Goal: Task Accomplishment & Management: Complete application form

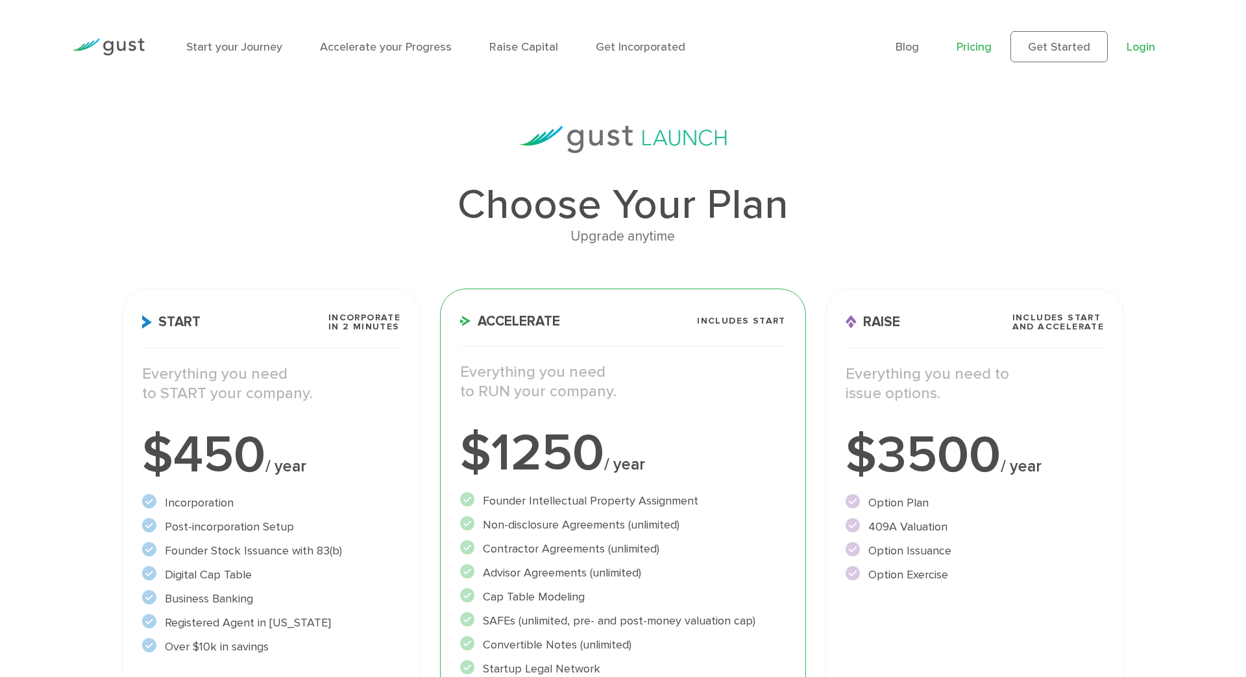
click at [1142, 42] on link "Login" at bounding box center [1140, 47] width 29 height 14
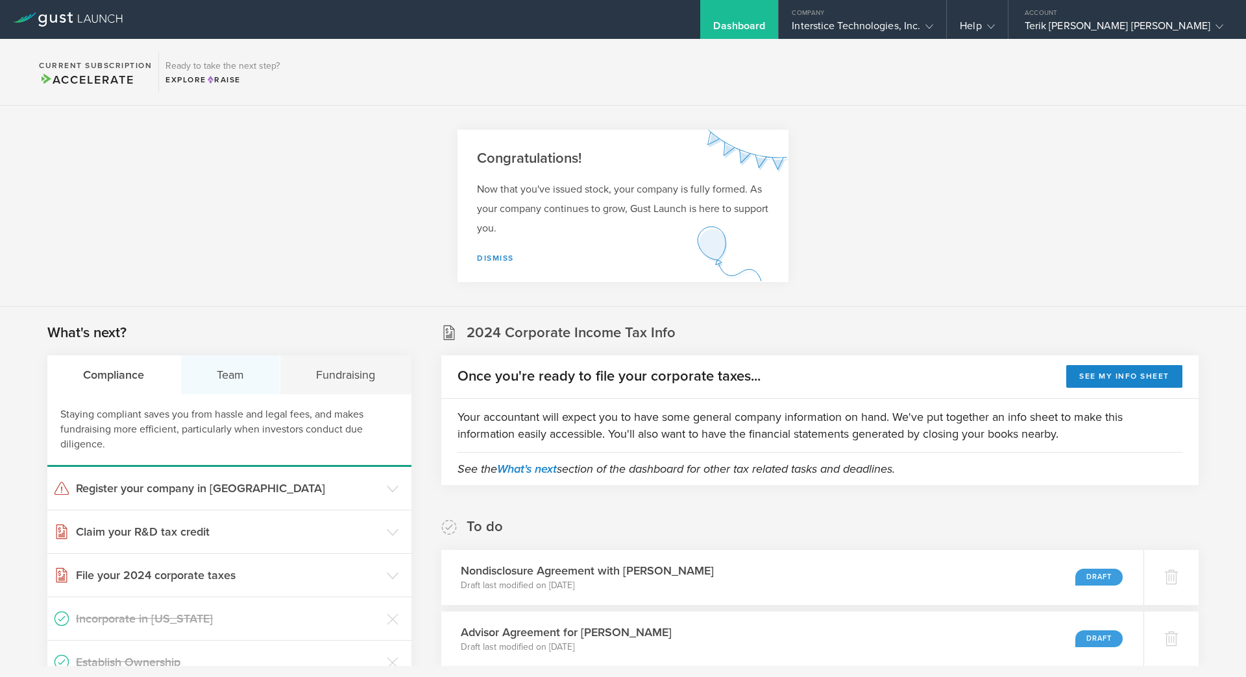
click at [243, 386] on div "Team" at bounding box center [231, 375] width 100 height 39
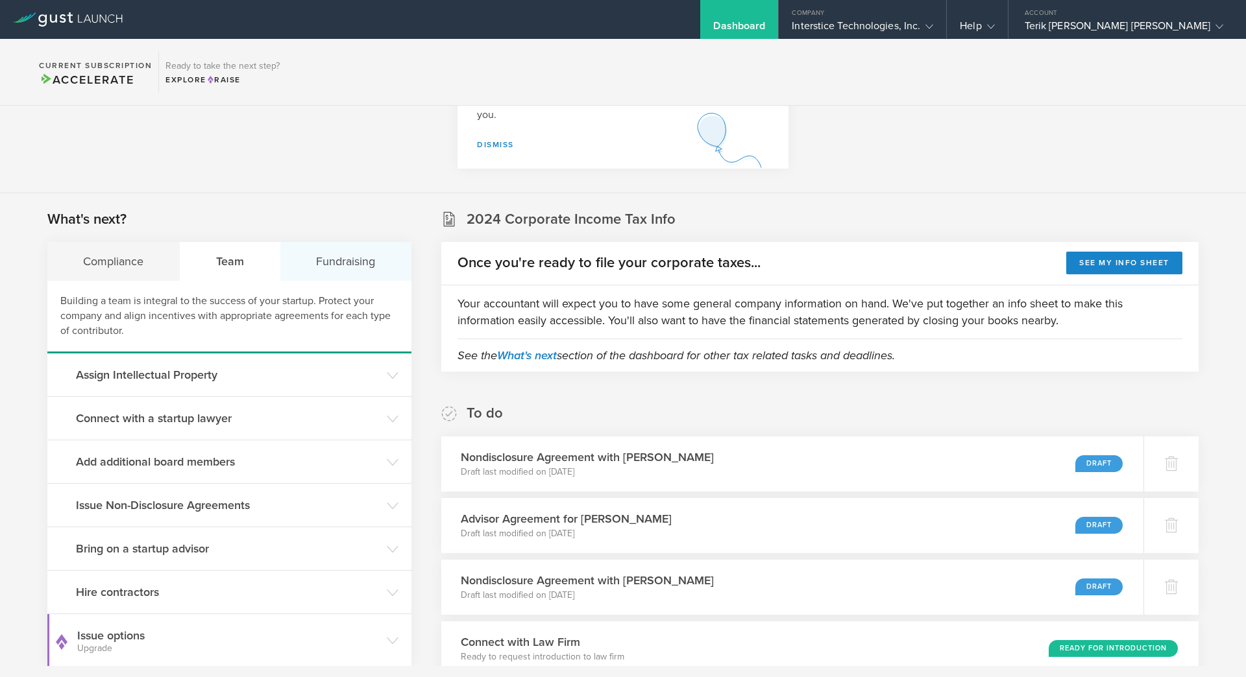
scroll to position [115, 0]
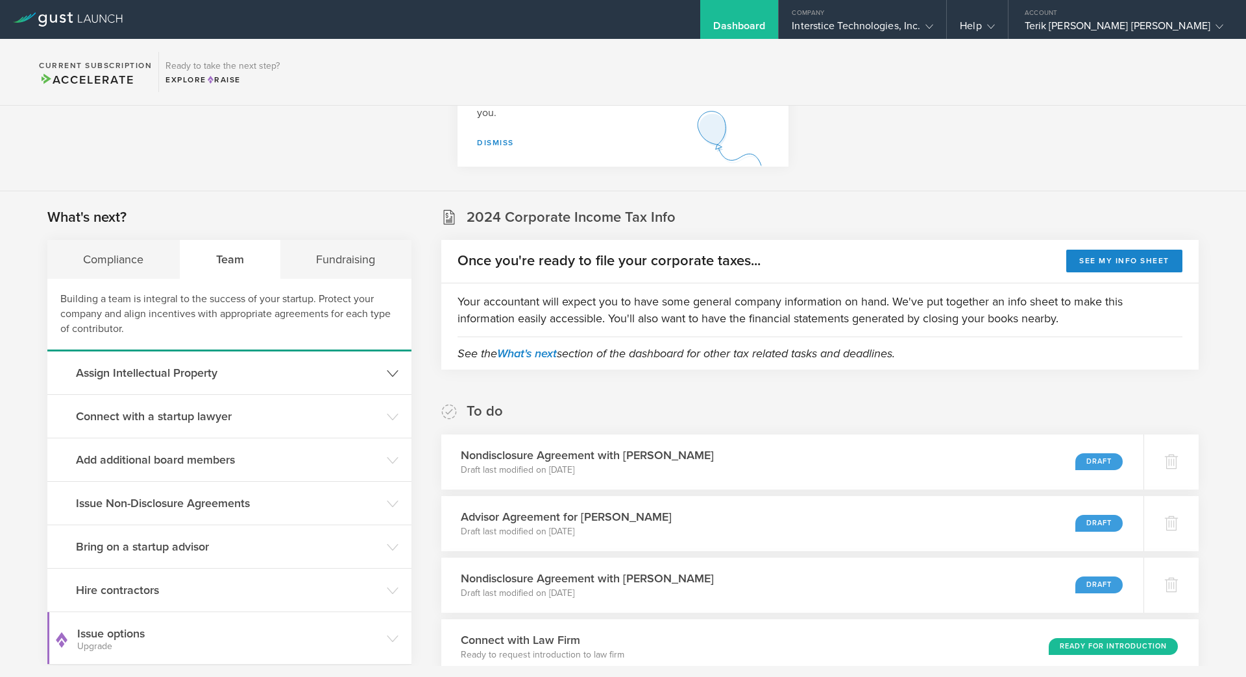
click at [304, 359] on header "Assign Intellectual Property" at bounding box center [229, 373] width 364 height 43
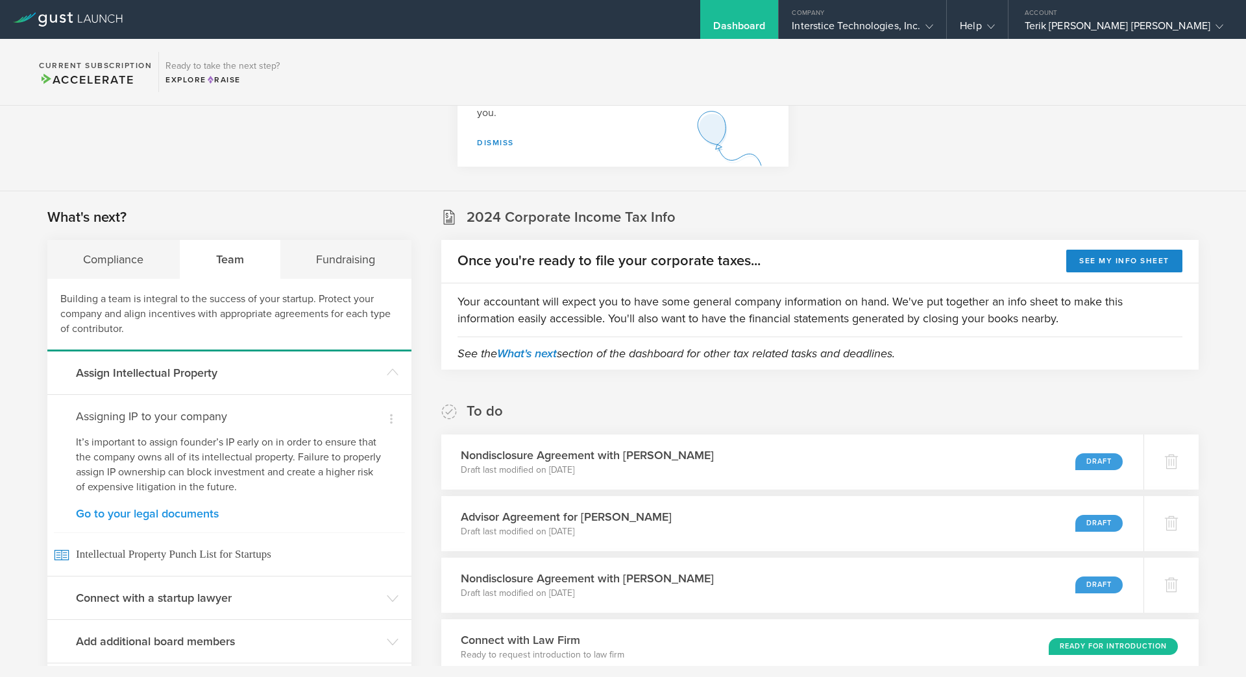
click at [189, 512] on link "Go to your legal documents" at bounding box center [229, 514] width 307 height 12
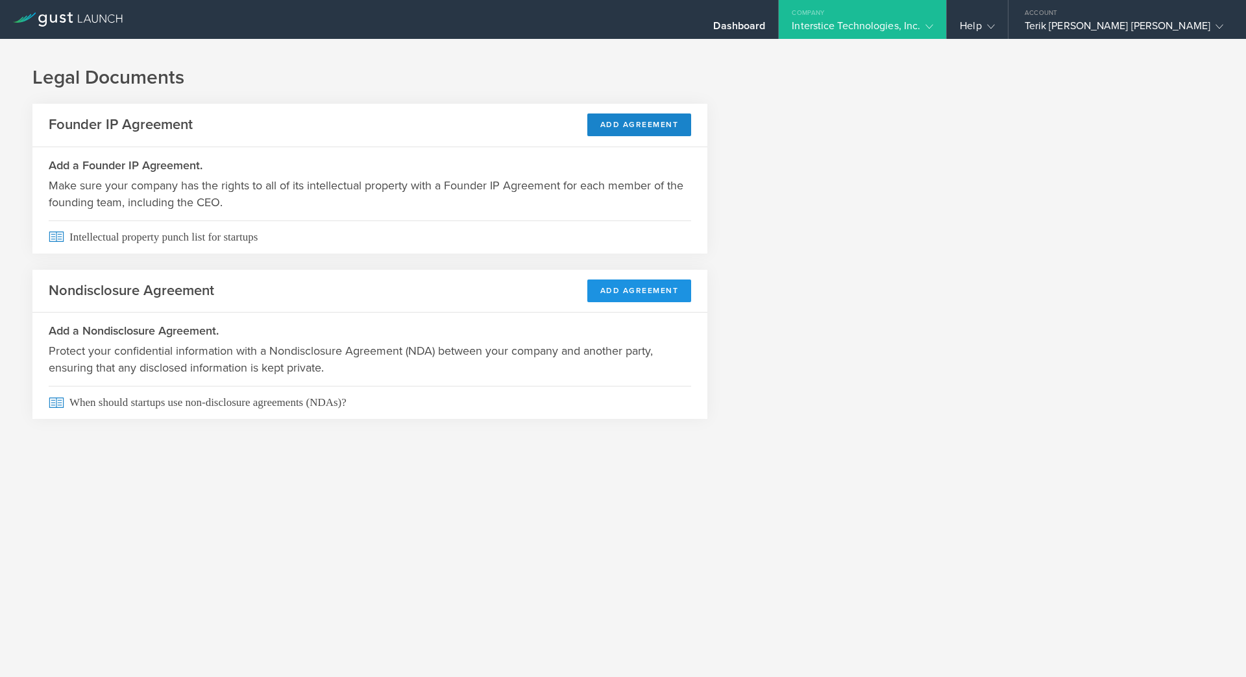
click at [612, 291] on button "Add Agreement" at bounding box center [639, 291] width 104 height 23
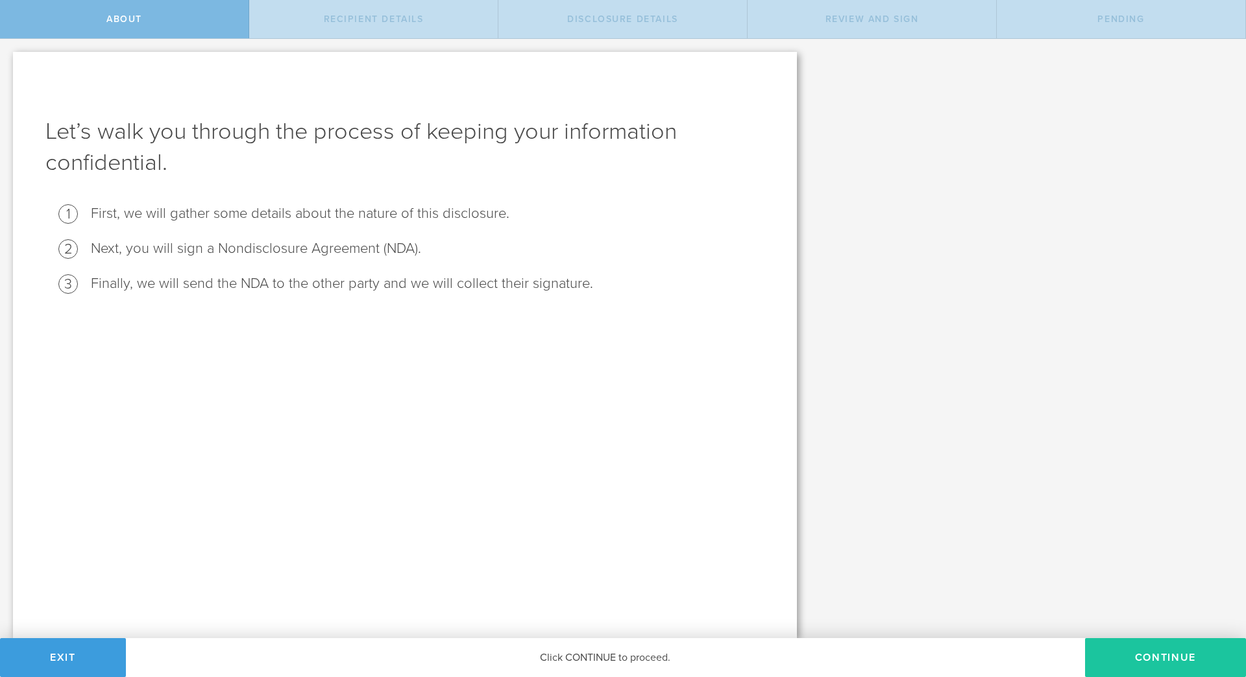
click at [1126, 653] on button "Continue" at bounding box center [1165, 657] width 161 height 39
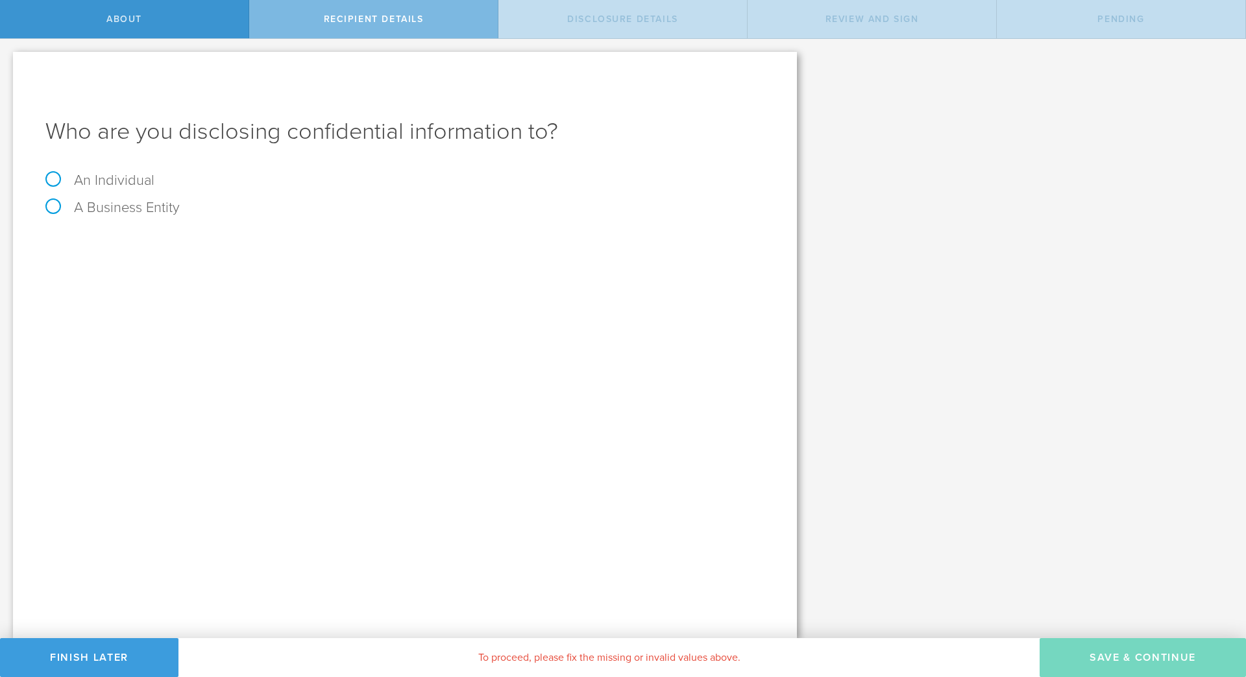
click at [127, 185] on label "An Individual" at bounding box center [99, 180] width 109 height 17
click at [8, 60] on input "An Individual" at bounding box center [4, 49] width 8 height 21
radio input "true"
click at [173, 254] on div "Name The first and last name of the person that you are disclosing confidential…" at bounding box center [404, 241] width 719 height 27
click at [173, 252] on input "text" at bounding box center [454, 243] width 622 height 19
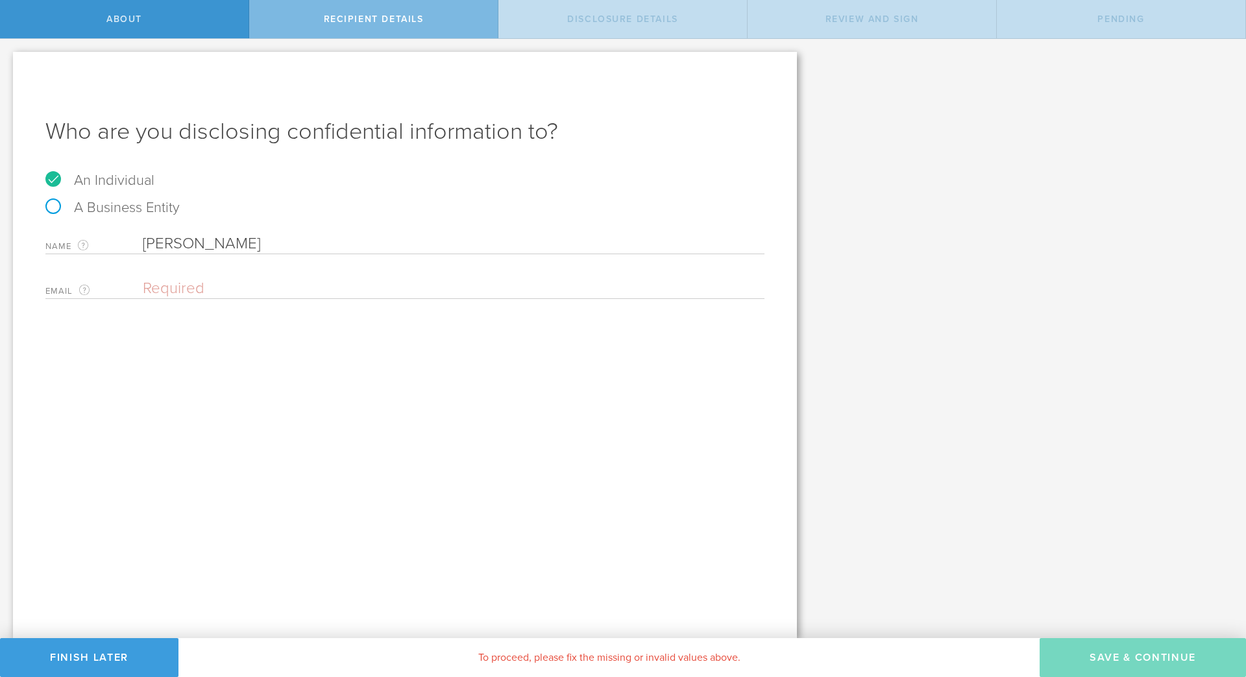
type input "[PERSON_NAME]"
click at [230, 232] on div "Name The first and last name of the person that you are disclosing confidential…" at bounding box center [404, 241] width 719 height 27
click at [230, 234] on input "[PERSON_NAME]" at bounding box center [454, 243] width 622 height 19
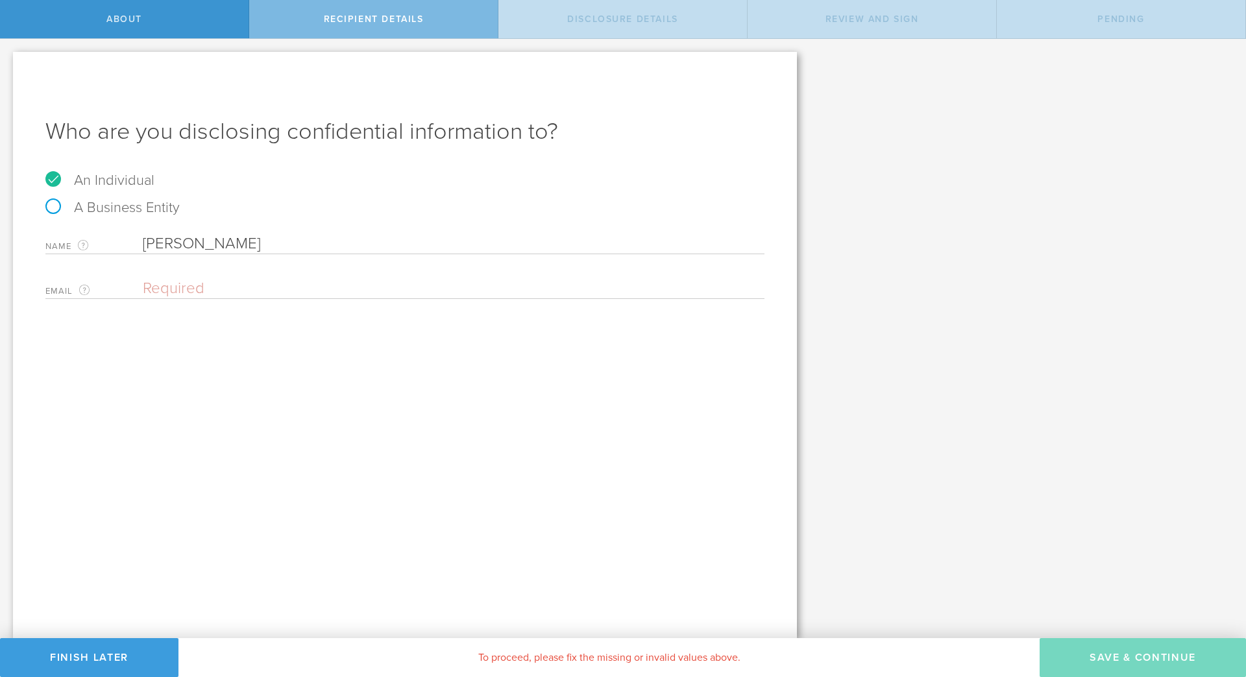
click at [292, 289] on input "email" at bounding box center [450, 288] width 615 height 19
paste input "[EMAIL_ADDRESS][DOMAIN_NAME]"
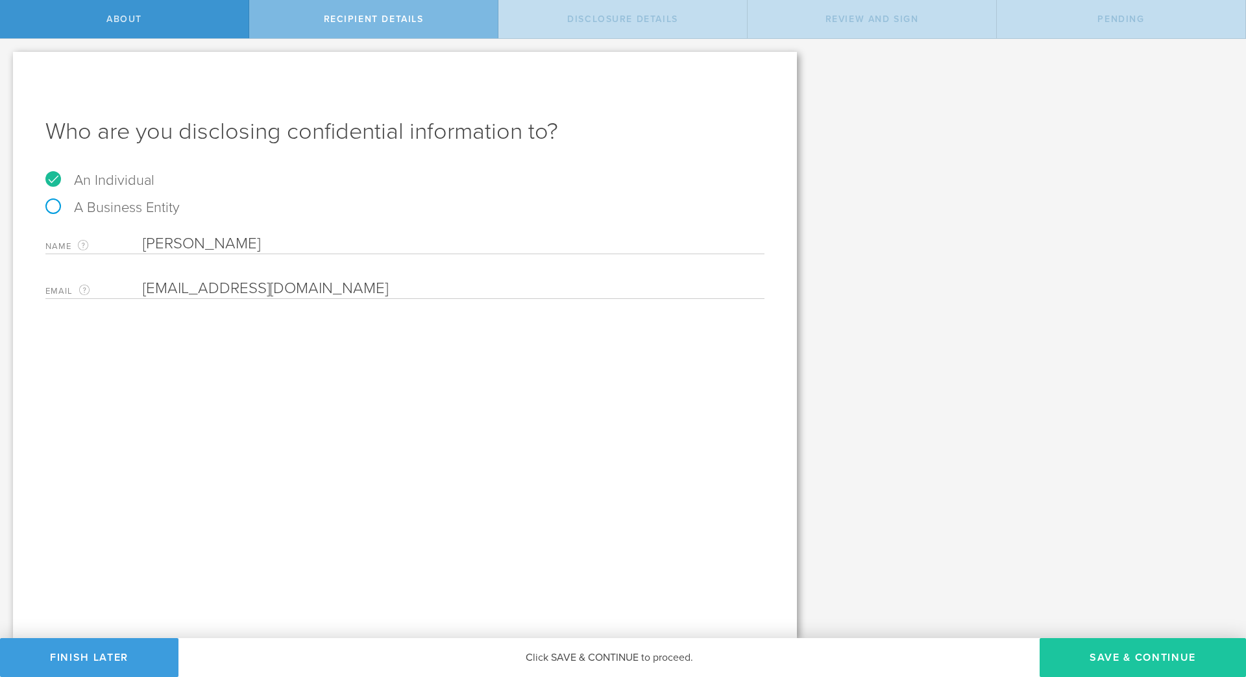
type input "[EMAIL_ADDRESS][DOMAIN_NAME]"
click at [1116, 656] on button "Save & Continue" at bounding box center [1142, 657] width 206 height 39
select select "string:5 years"
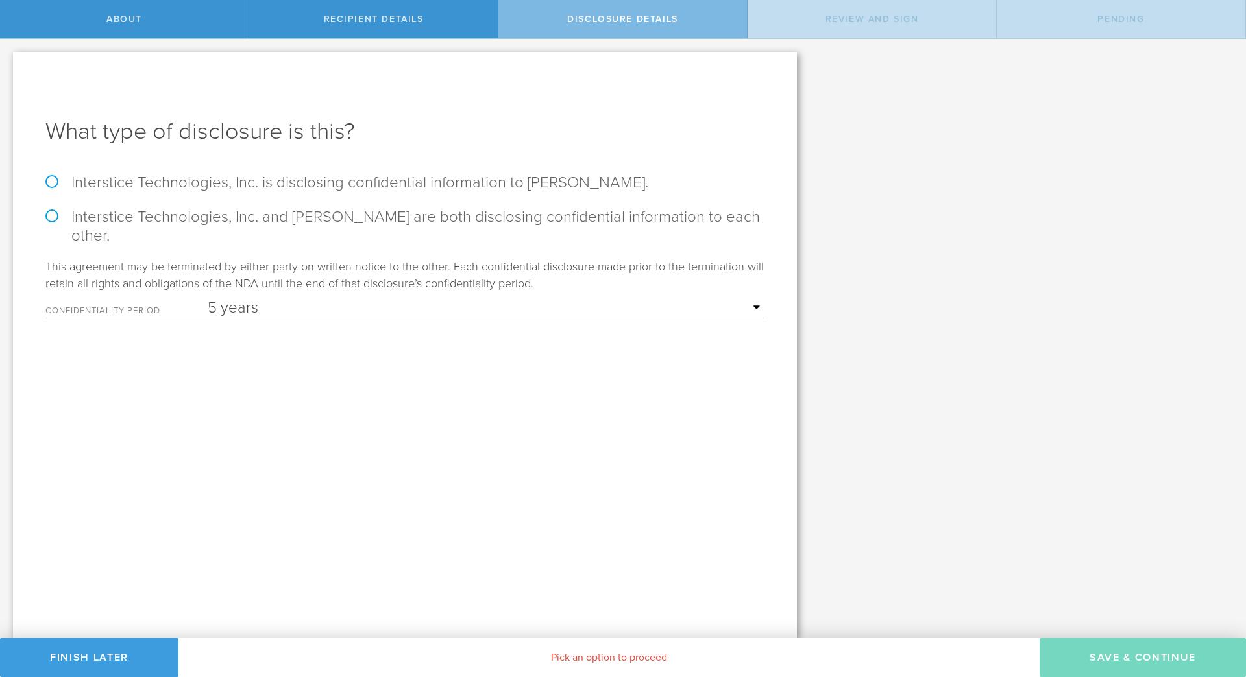
click at [206, 183] on label "Interstice Technologies, Inc. is disclosing confidential information to [PERSON…" at bounding box center [404, 182] width 719 height 19
click at [8, 66] on input "Interstice Technologies, Inc. is disclosing confidential information to [PERSON…" at bounding box center [4, 52] width 8 height 27
radio input "true"
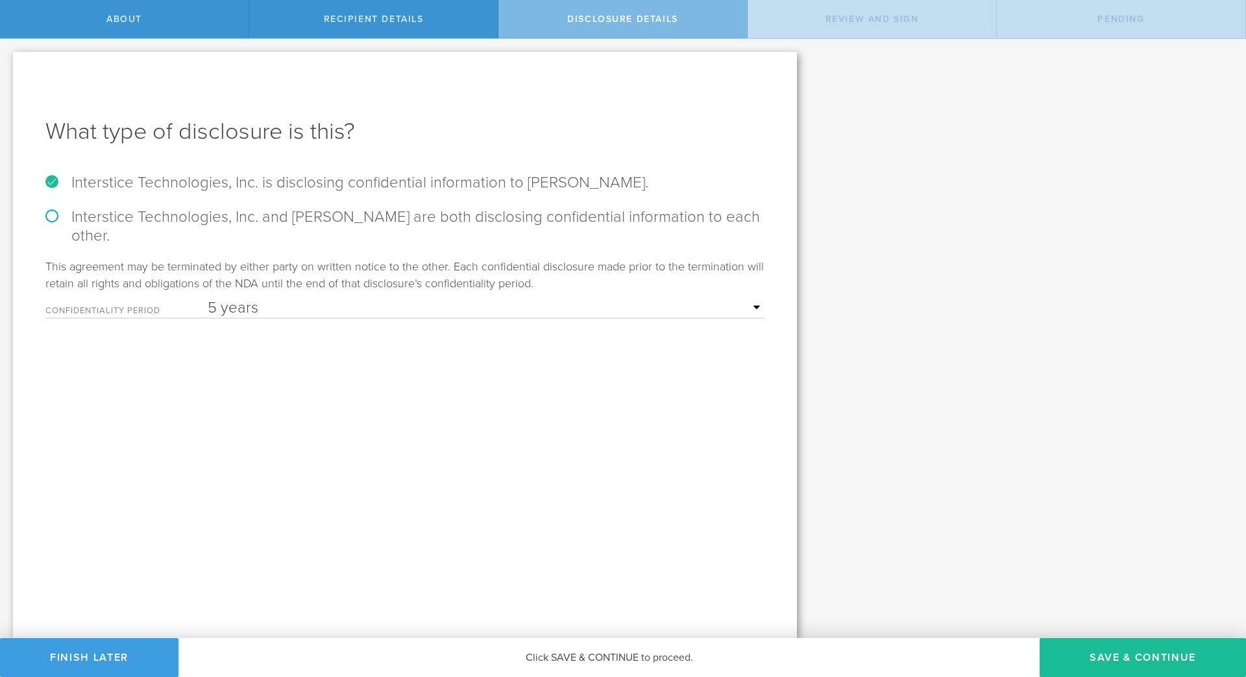
click at [356, 309] on select "1 year 2 years 3 years 4 years 5 years" at bounding box center [486, 307] width 557 height 19
click at [352, 322] on div "What type of disclosure is this? Interstice Technologies, Inc. is disclosing co…" at bounding box center [405, 345] width 784 height 587
click at [352, 313] on select "1 year 2 years 3 years 4 years 5 years" at bounding box center [486, 307] width 557 height 19
click at [208, 298] on select "1 year 2 years 3 years 4 years 5 years" at bounding box center [486, 307] width 557 height 19
click at [393, 304] on select "1 year 2 years 3 years 4 years 5 years" at bounding box center [486, 307] width 557 height 19
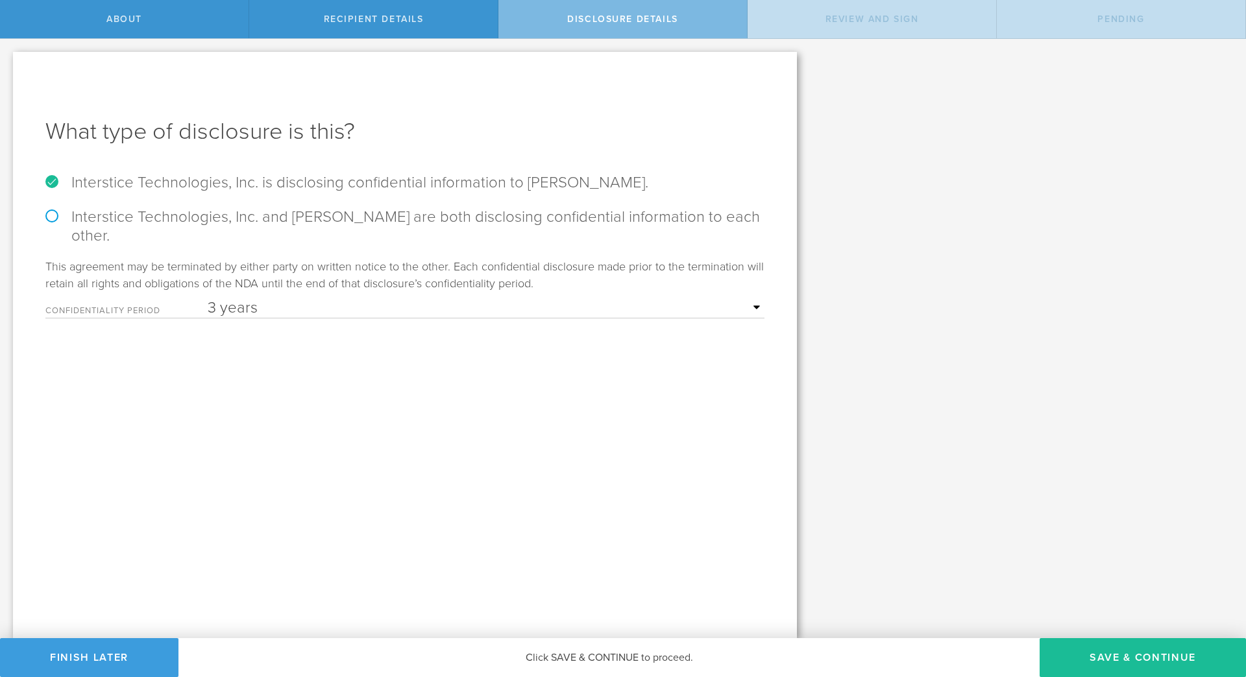
click at [208, 298] on select "1 year 2 years 3 years 4 years 5 years" at bounding box center [486, 307] width 557 height 19
click at [357, 300] on select "1 year 2 years 3 years 4 years 5 years" at bounding box center [486, 307] width 557 height 19
select select "string:5 years"
click at [208, 298] on select "1 year 2 years 3 years 4 years 5 years" at bounding box center [486, 307] width 557 height 19
click at [321, 317] on select "1 year 2 years 3 years 4 years 5 years" at bounding box center [486, 307] width 557 height 19
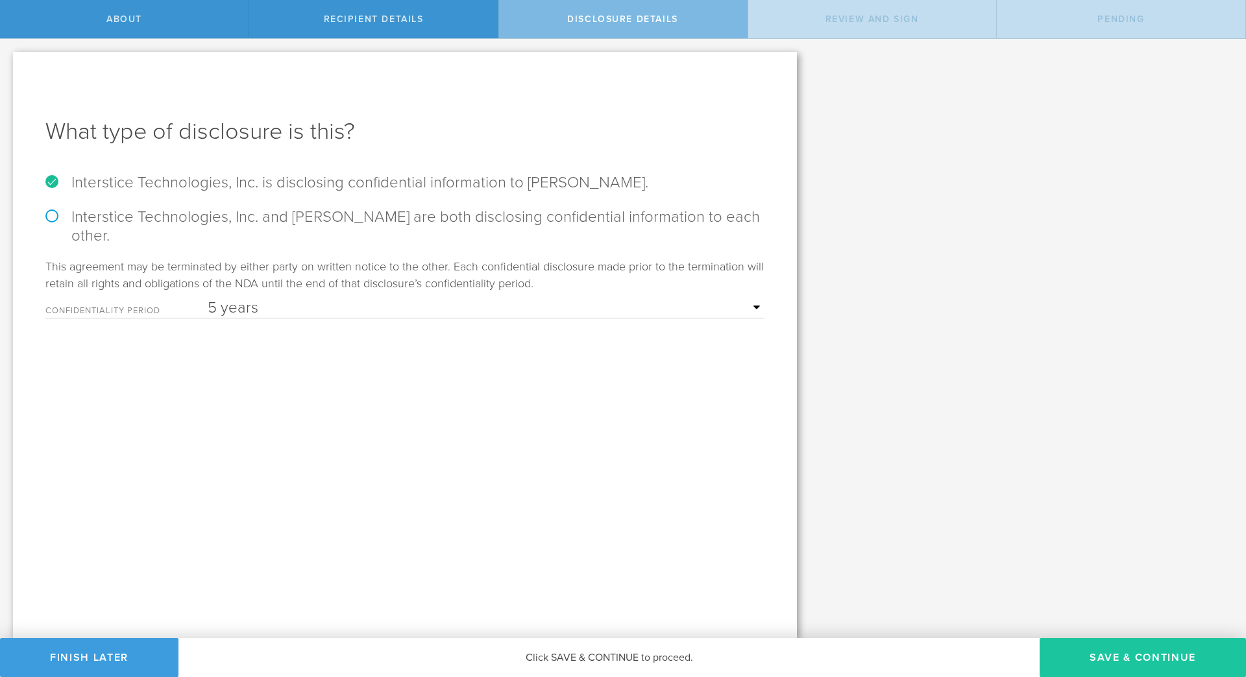
click at [1129, 662] on button "Save & Continue" at bounding box center [1142, 657] width 206 height 39
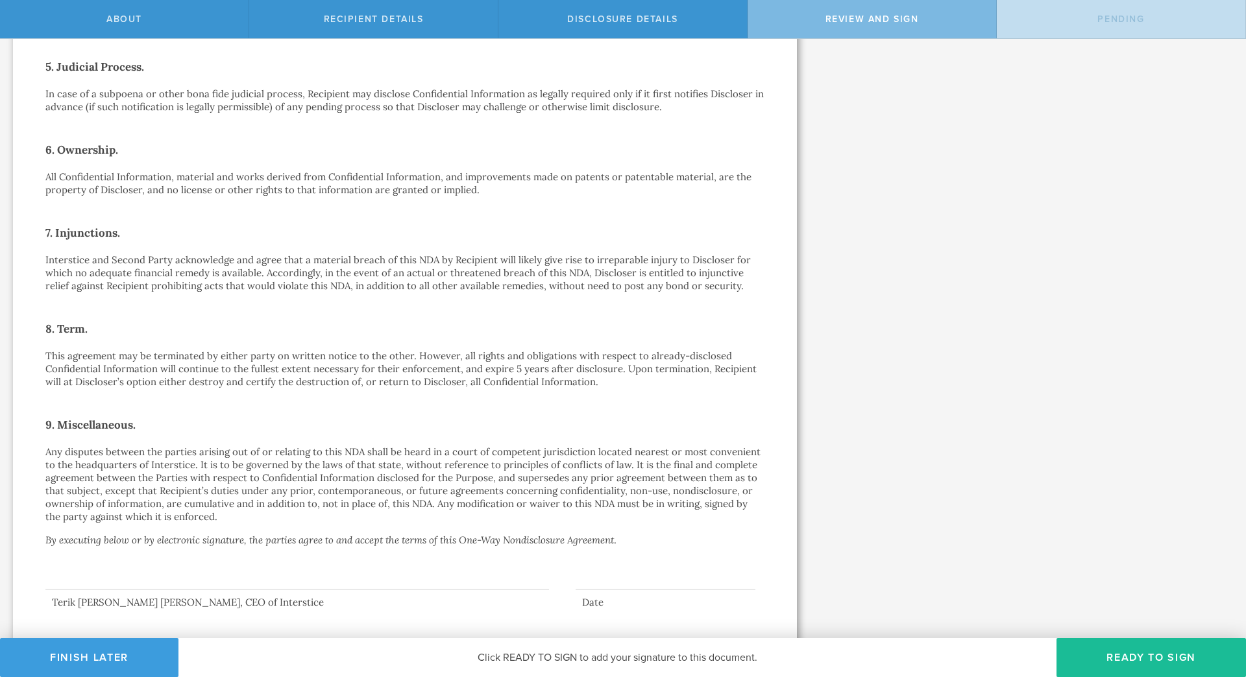
scroll to position [697, 0]
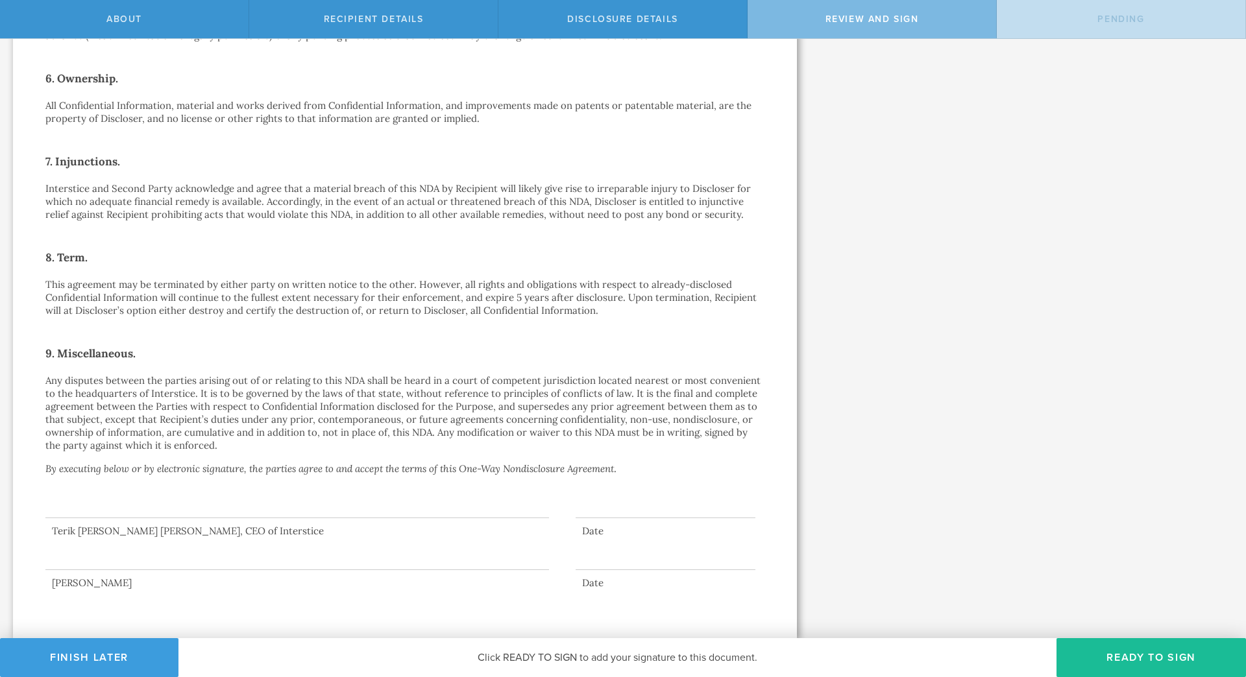
click at [358, 501] on div at bounding box center [296, 493] width 503 height 52
click at [484, 655] on span "Click READY TO SIGN to add your signature to this document." at bounding box center [618, 657] width 280 height 13
click at [1153, 671] on button "Ready to Sign" at bounding box center [1150, 657] width 189 height 39
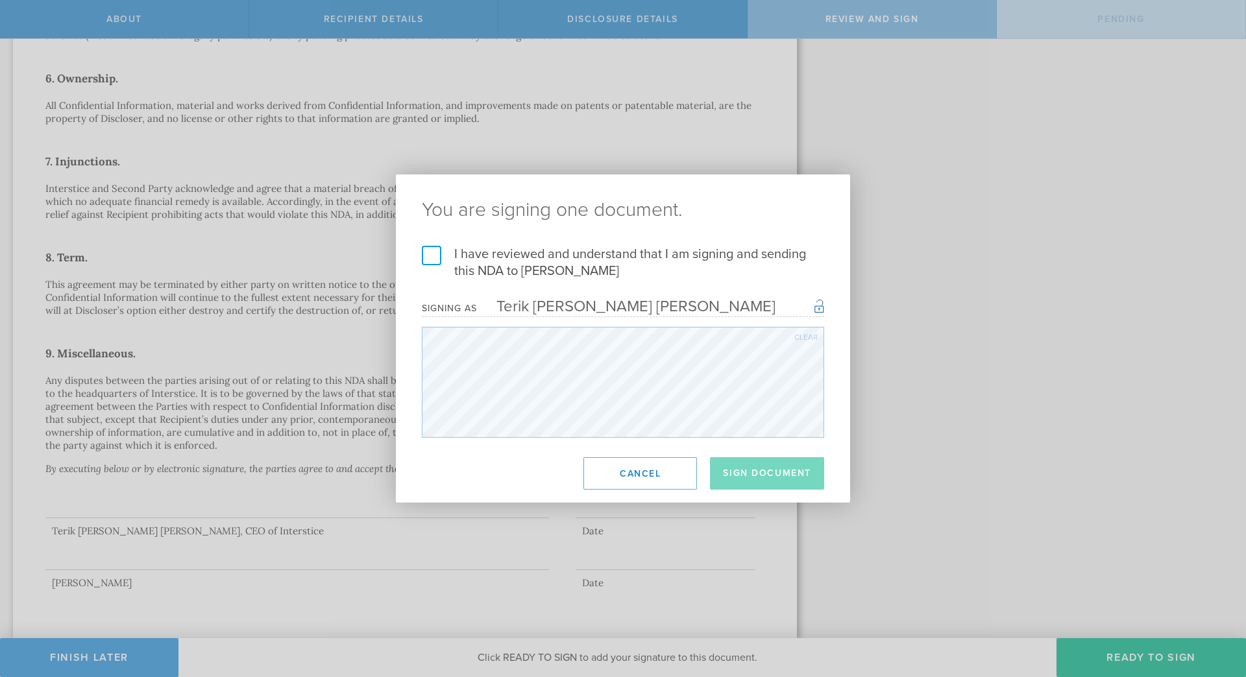
click at [426, 257] on label "I have reviewed and understand that I am signing and sending this NDA to [PERSO…" at bounding box center [623, 263] width 402 height 34
click at [0, 0] on input "I have reviewed and understand that I am signing and sending this NDA to [PERSO…" at bounding box center [0, 0] width 0 height 0
click at [656, 469] on button "Cancel" at bounding box center [640, 473] width 114 height 32
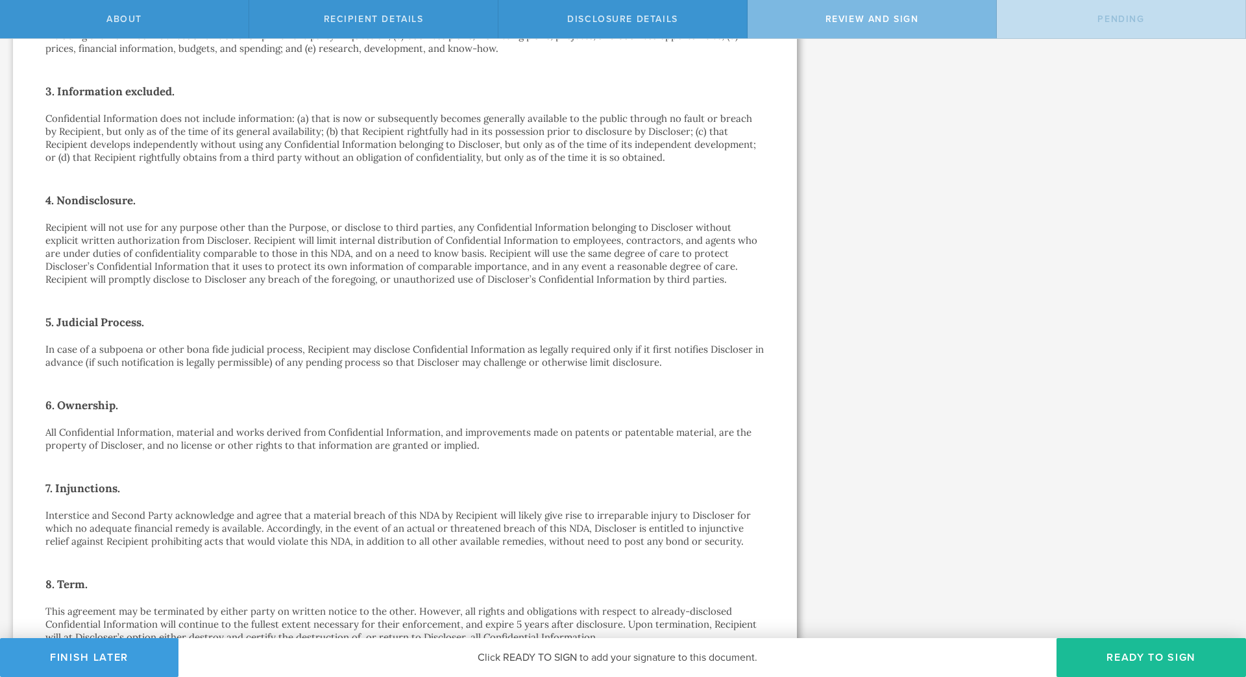
scroll to position [0, 0]
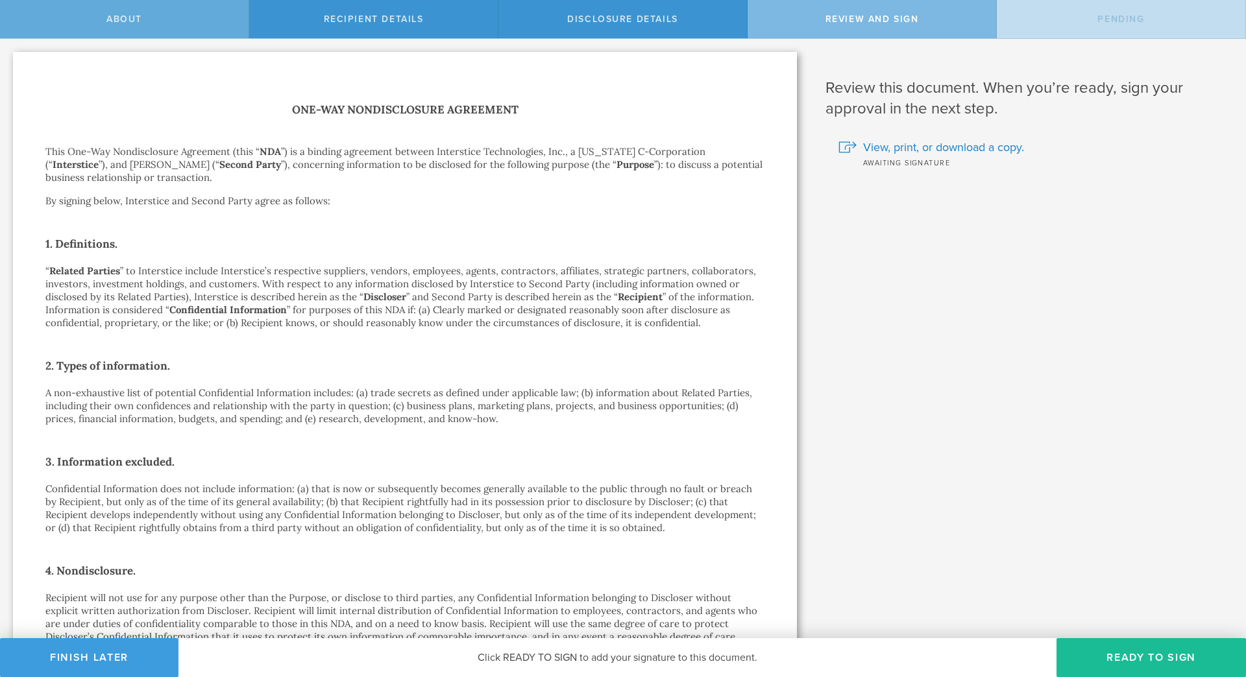
click at [211, 18] on div "About" at bounding box center [124, 19] width 249 height 38
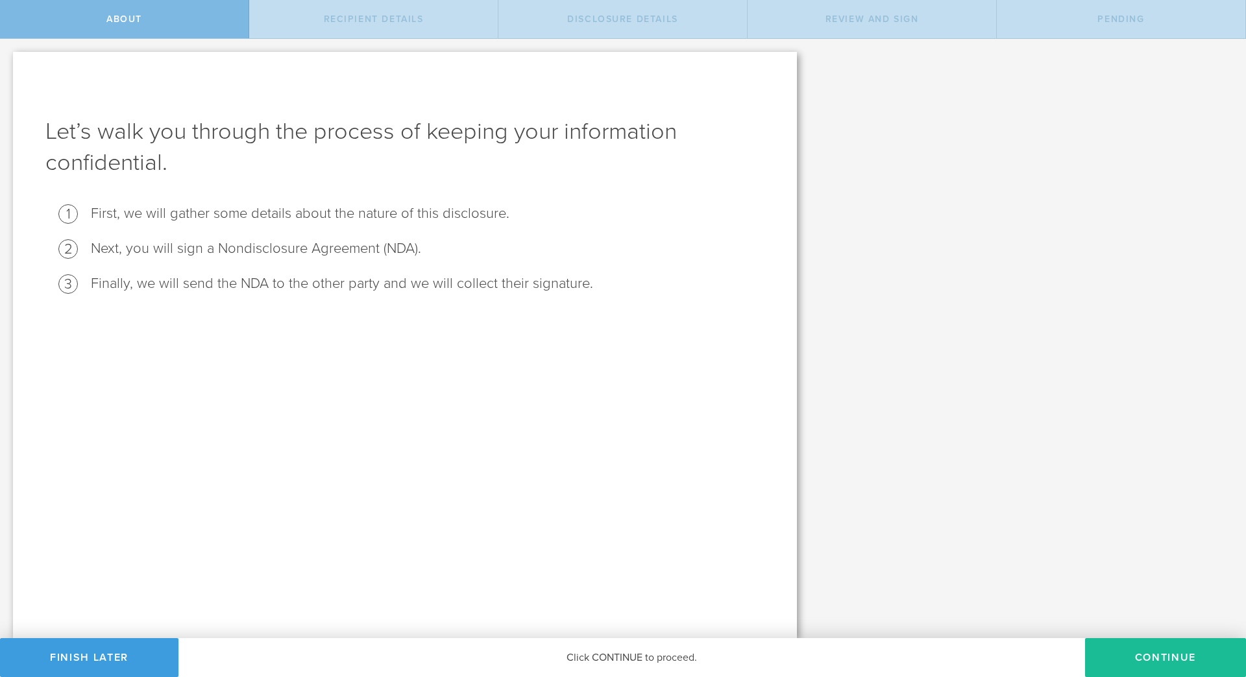
click at [1153, 12] on div "Pending" at bounding box center [1121, 19] width 249 height 38
click at [1097, 21] on div "Pending" at bounding box center [1121, 19] width 249 height 38
click at [1174, 659] on button "Continue" at bounding box center [1165, 657] width 161 height 39
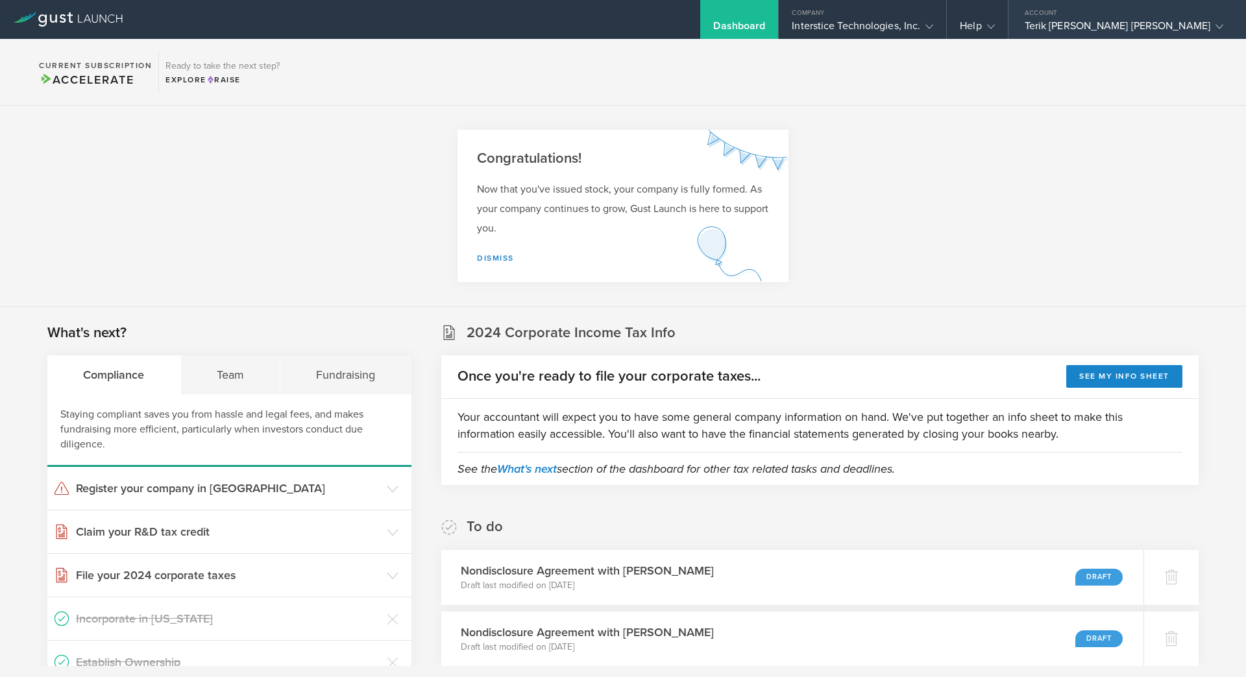
click at [1122, 22] on div "Terik [PERSON_NAME] [PERSON_NAME]" at bounding box center [1124, 28] width 199 height 19
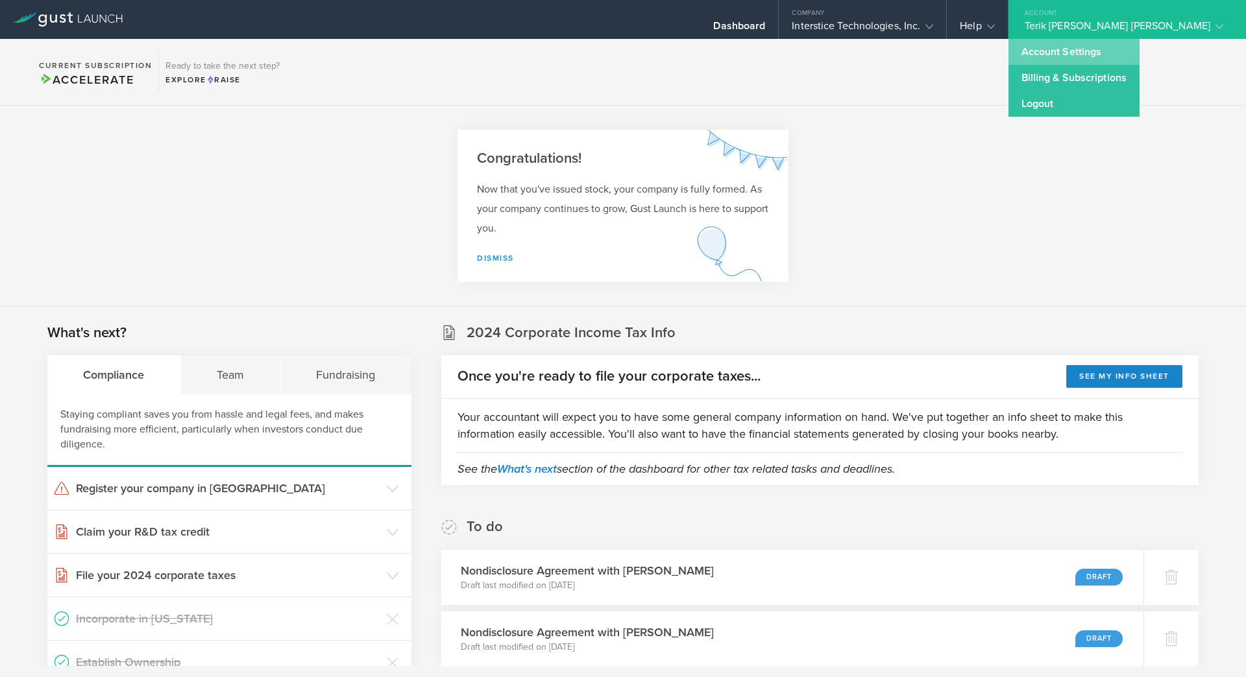
click at [1112, 57] on link "Account Settings" at bounding box center [1073, 52] width 131 height 26
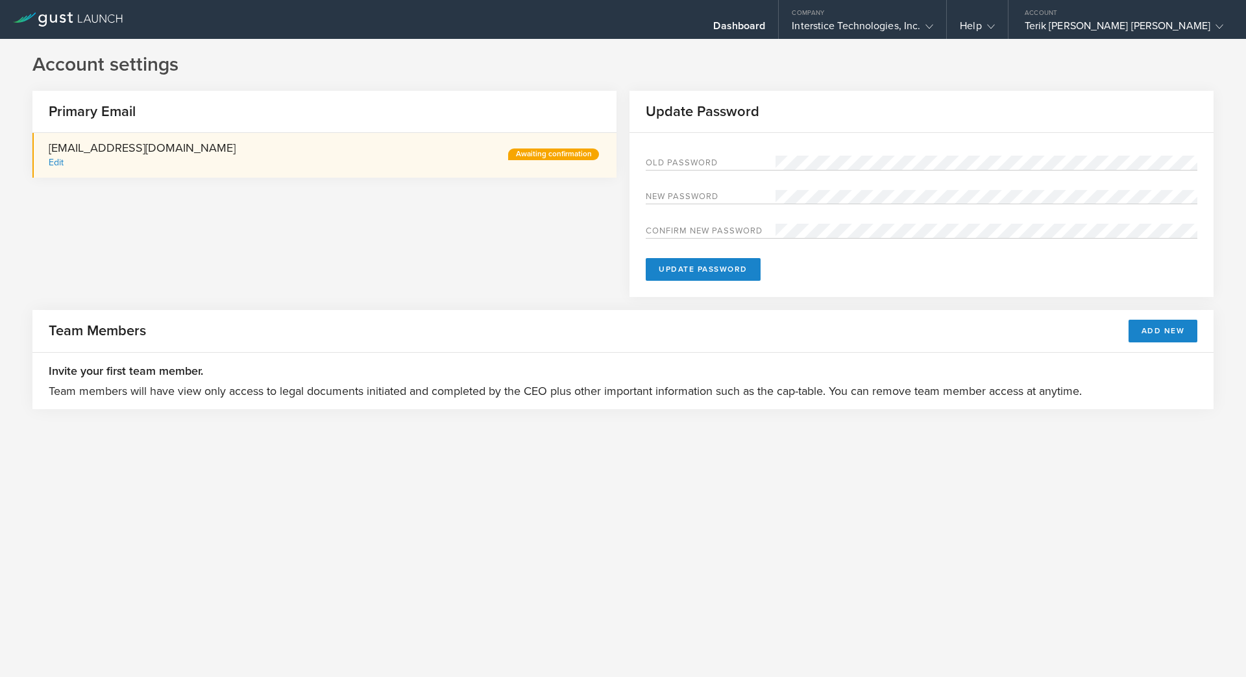
click at [63, 160] on div "Edit" at bounding box center [56, 162] width 15 height 11
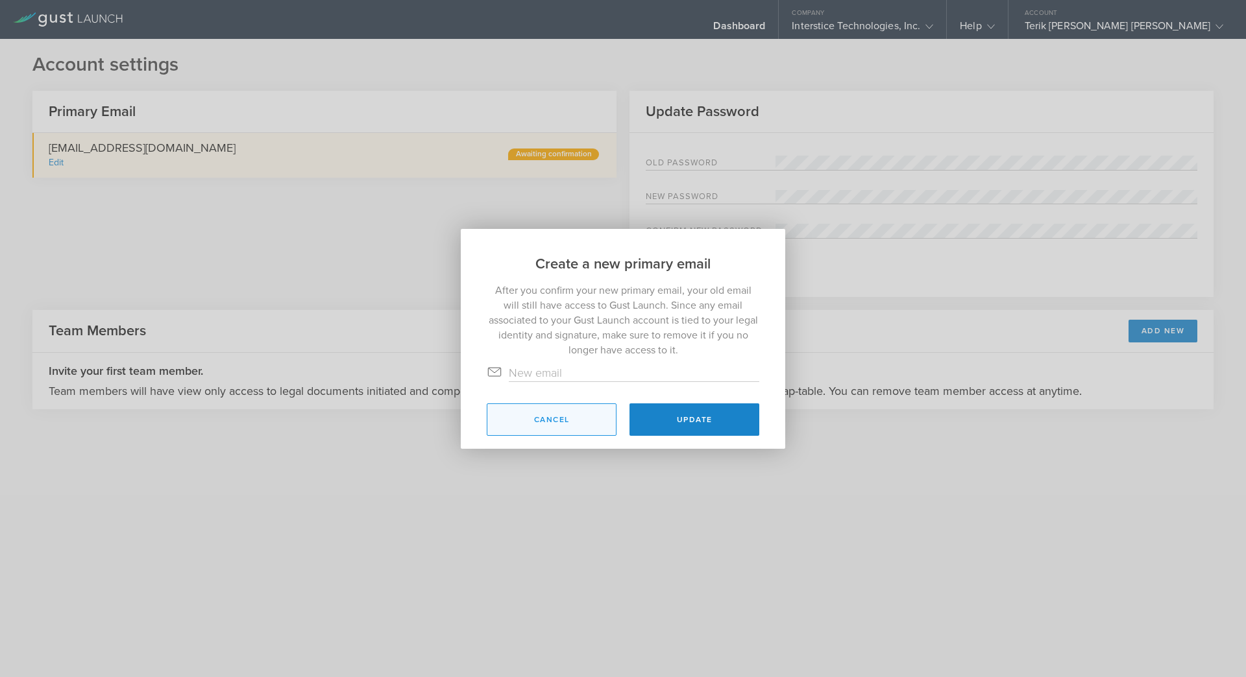
click at [566, 428] on button "Cancel" at bounding box center [552, 420] width 130 height 32
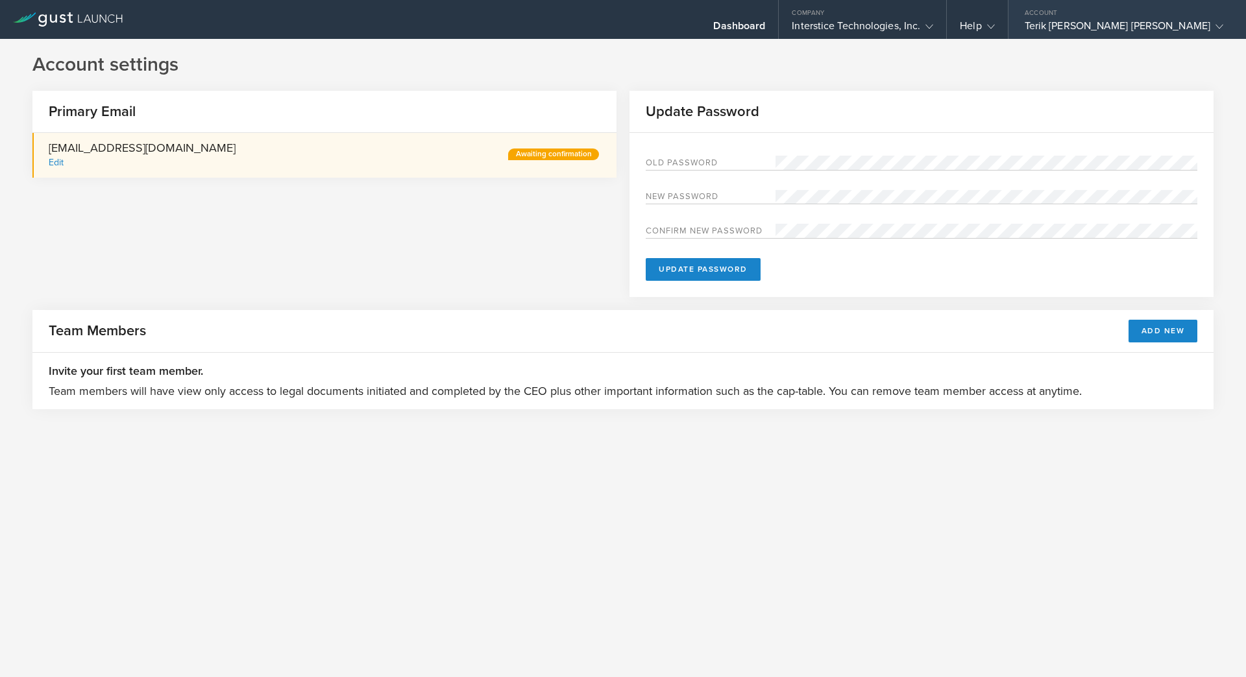
click at [1100, 34] on div "Terik Antonio Joseph Weekes" at bounding box center [1124, 28] width 199 height 19
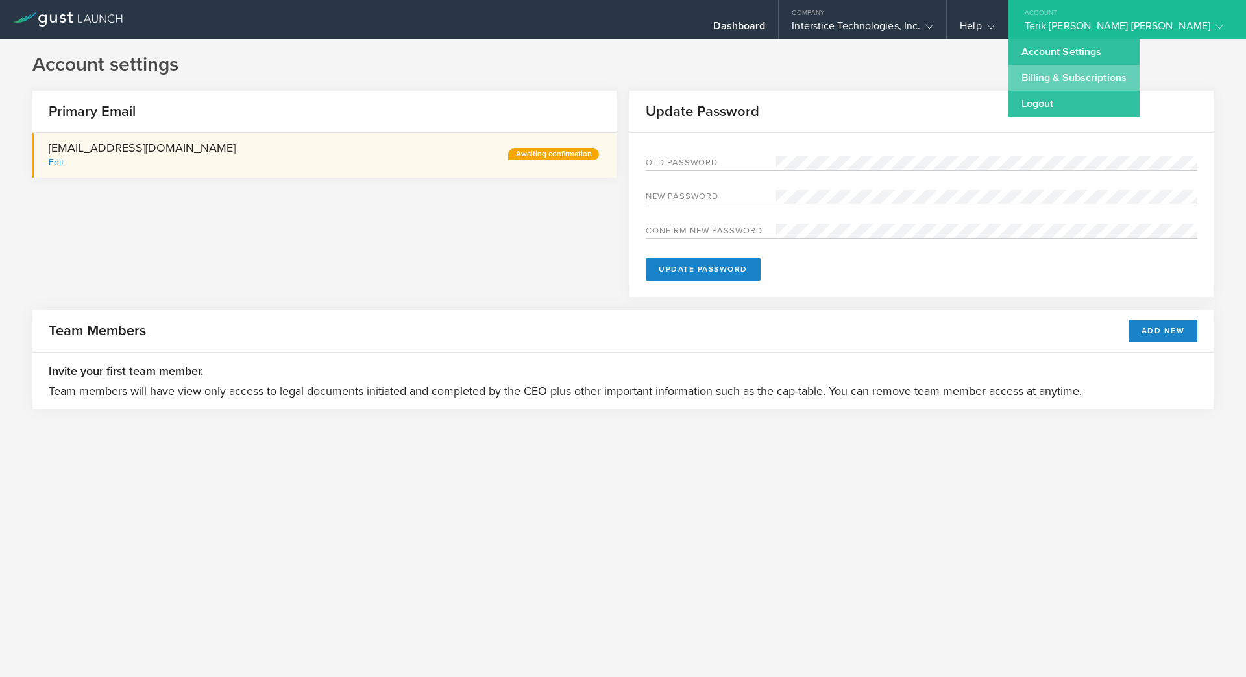
click at [1096, 80] on link "Billing & Subscriptions" at bounding box center [1073, 78] width 131 height 26
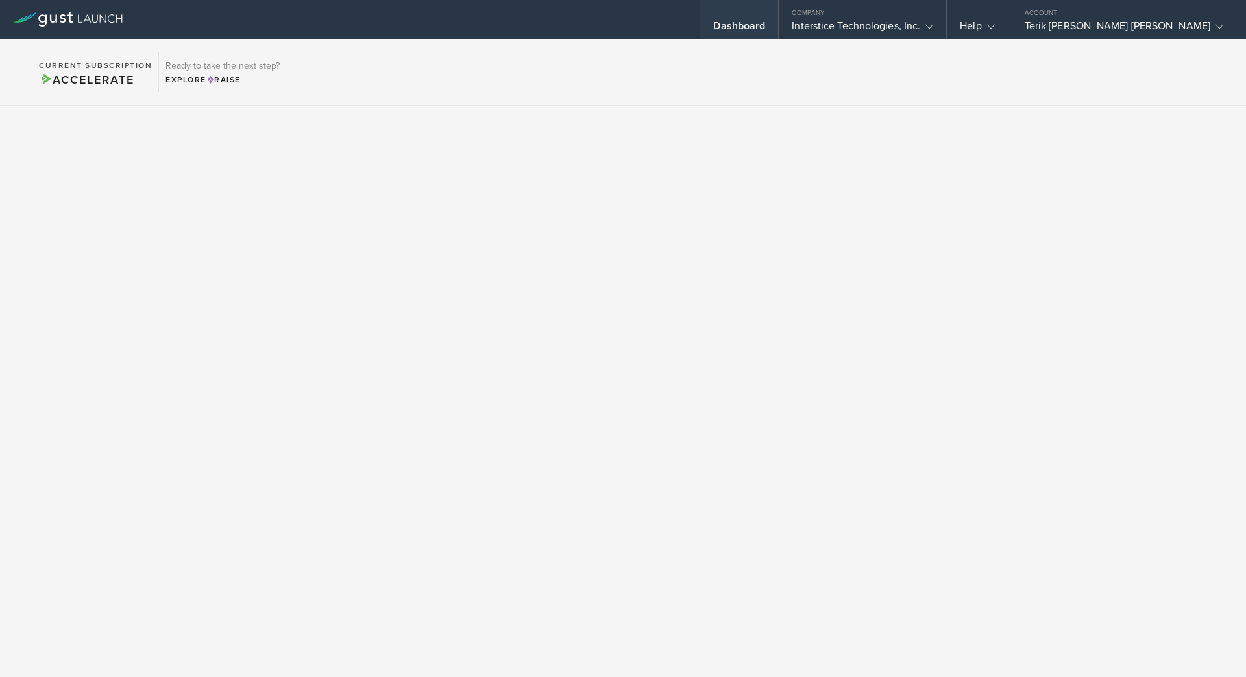
click at [765, 24] on div "Dashboard" at bounding box center [739, 28] width 52 height 19
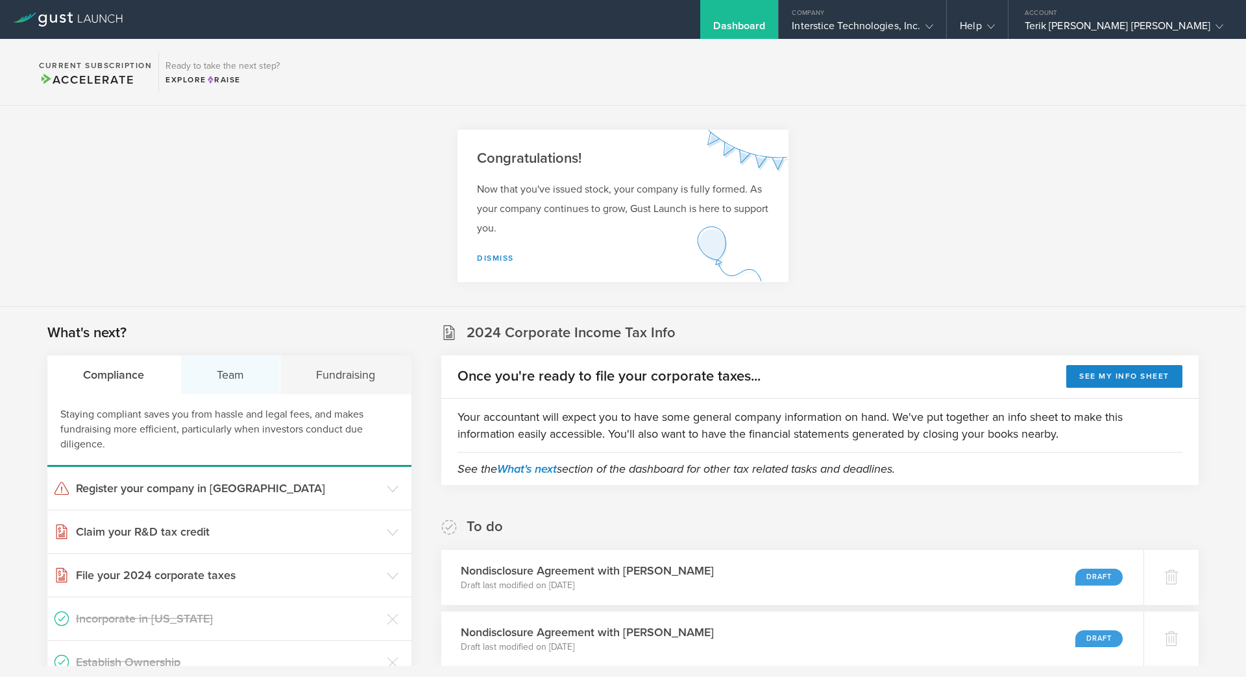
click at [253, 387] on div "Team" at bounding box center [231, 375] width 100 height 39
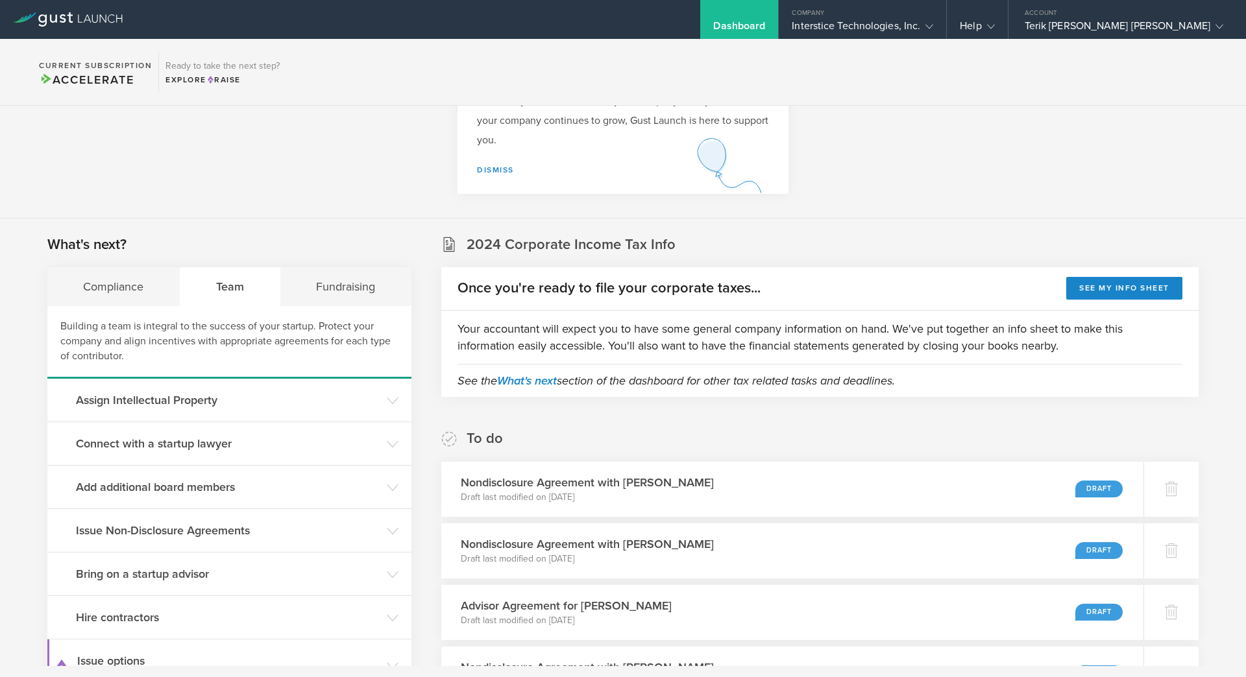
scroll to position [42, 0]
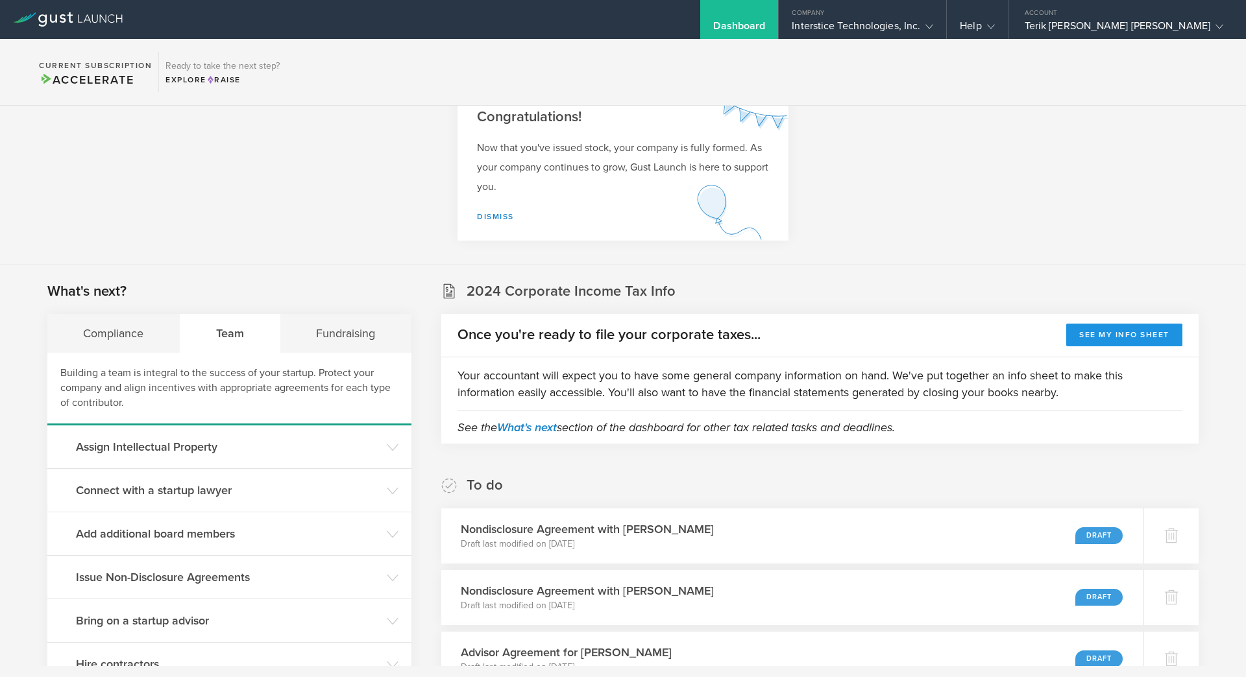
click at [1092, 335] on button "See my info sheet" at bounding box center [1124, 335] width 116 height 23
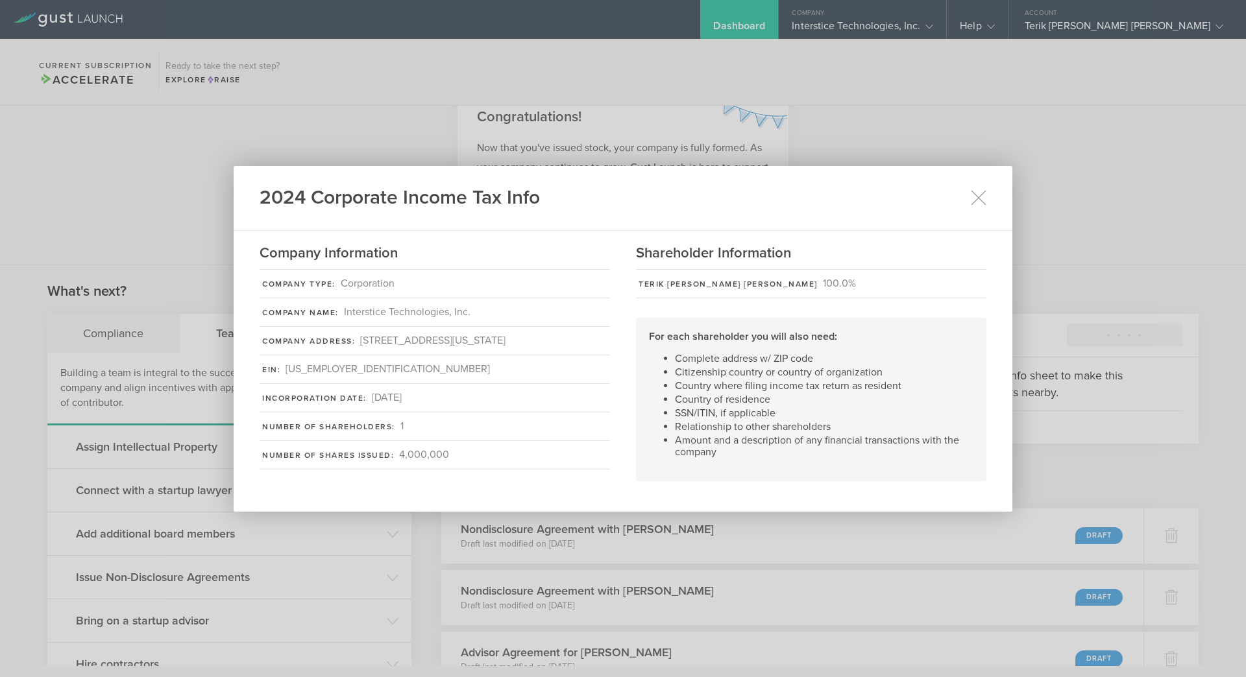
click at [984, 186] on div "2024 Corporate Income Tax Info" at bounding box center [623, 198] width 779 height 65
click at [975, 199] on icon at bounding box center [978, 198] width 14 height 14
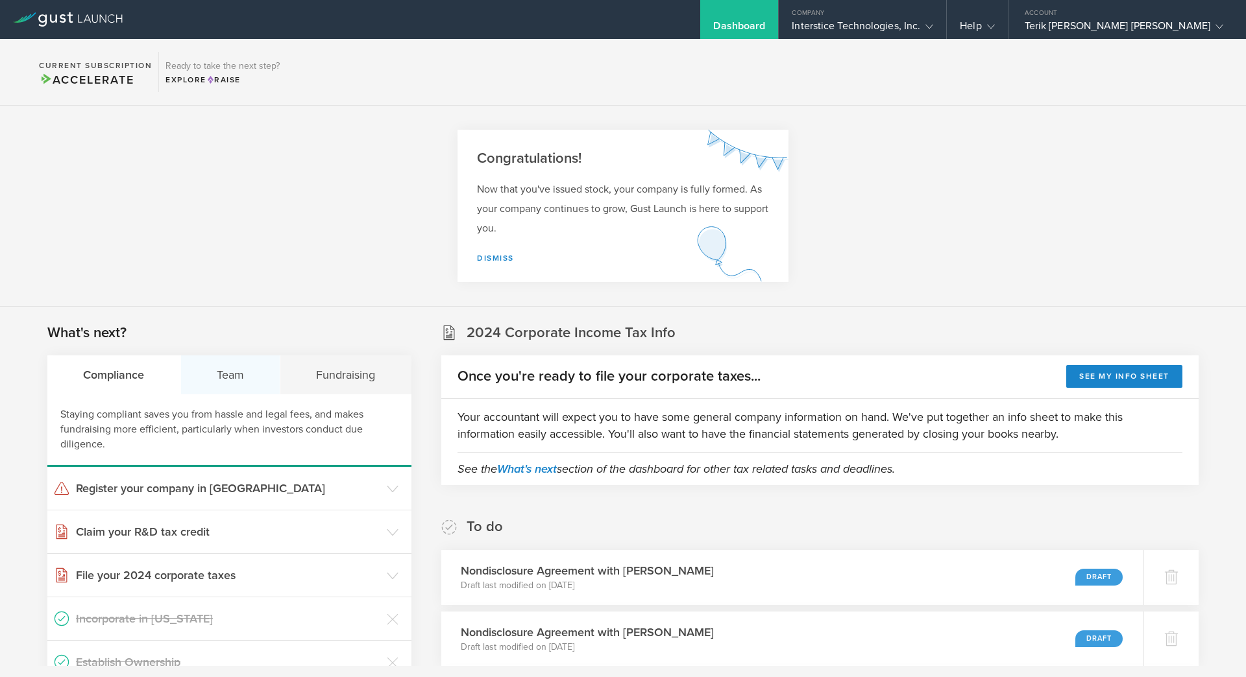
click at [237, 379] on div "Team" at bounding box center [231, 375] width 100 height 39
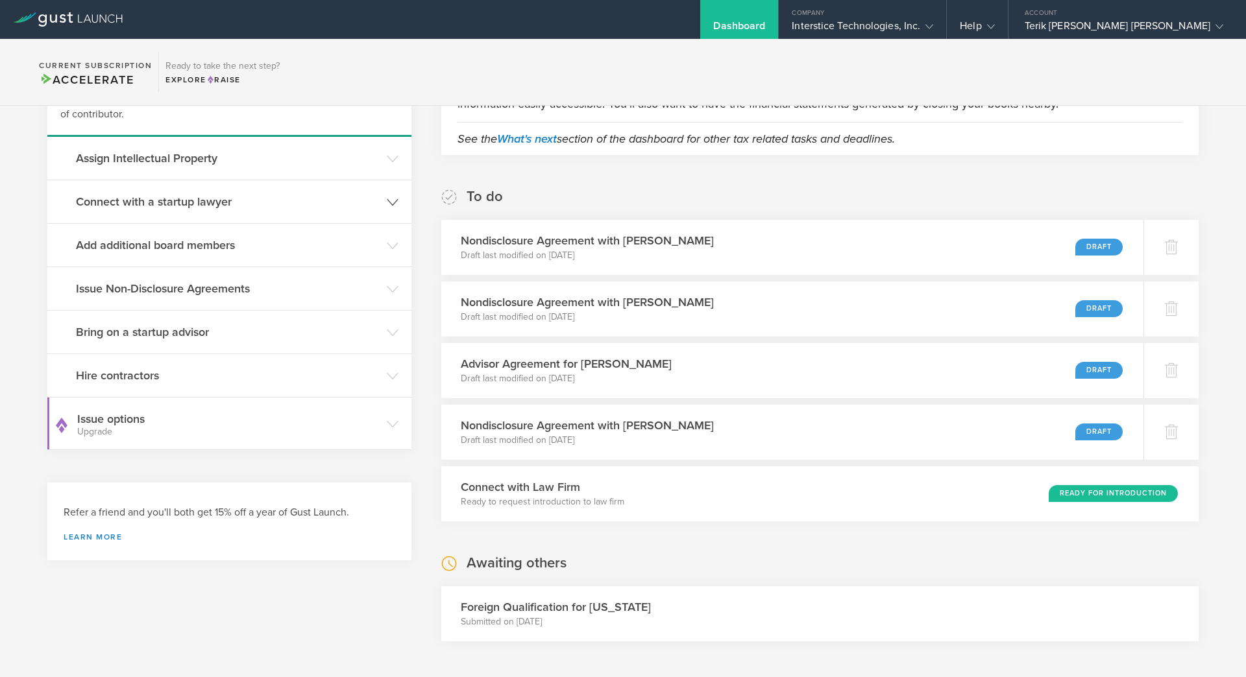
scroll to position [340, 0]
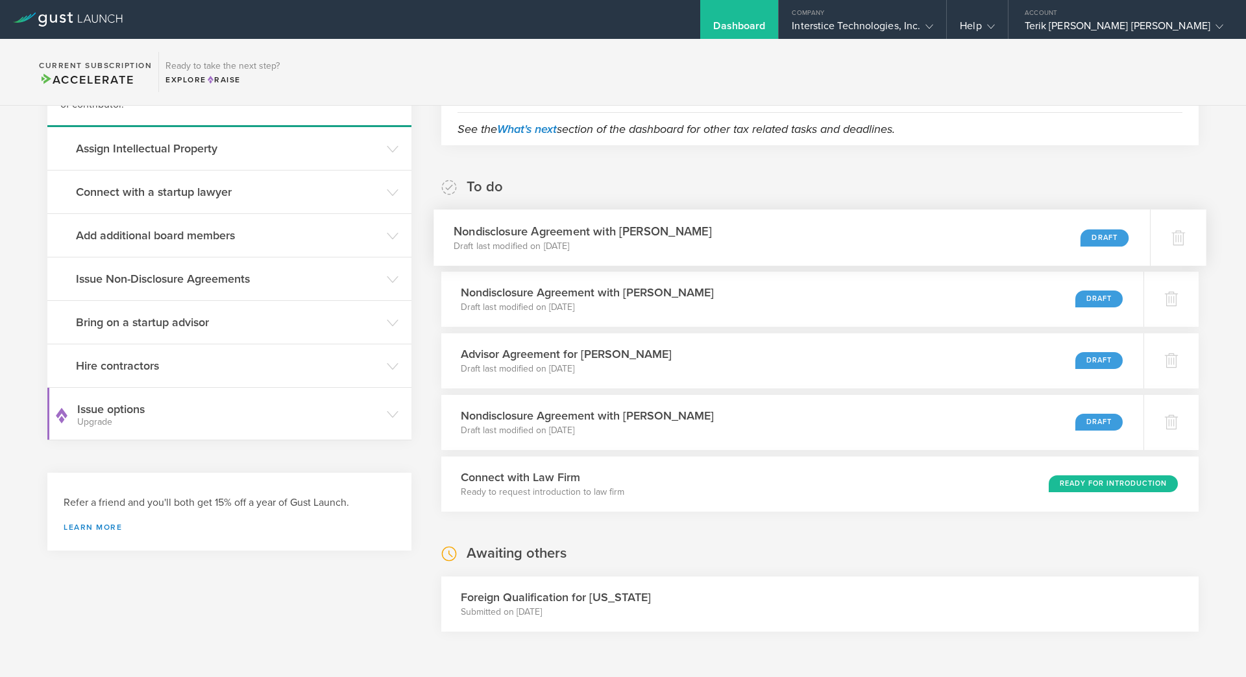
click at [1006, 240] on div "Nondisclosure Agreement with Daniel Doulton Draft last modified on Sep 29, 2025…" at bounding box center [791, 238] width 716 height 56
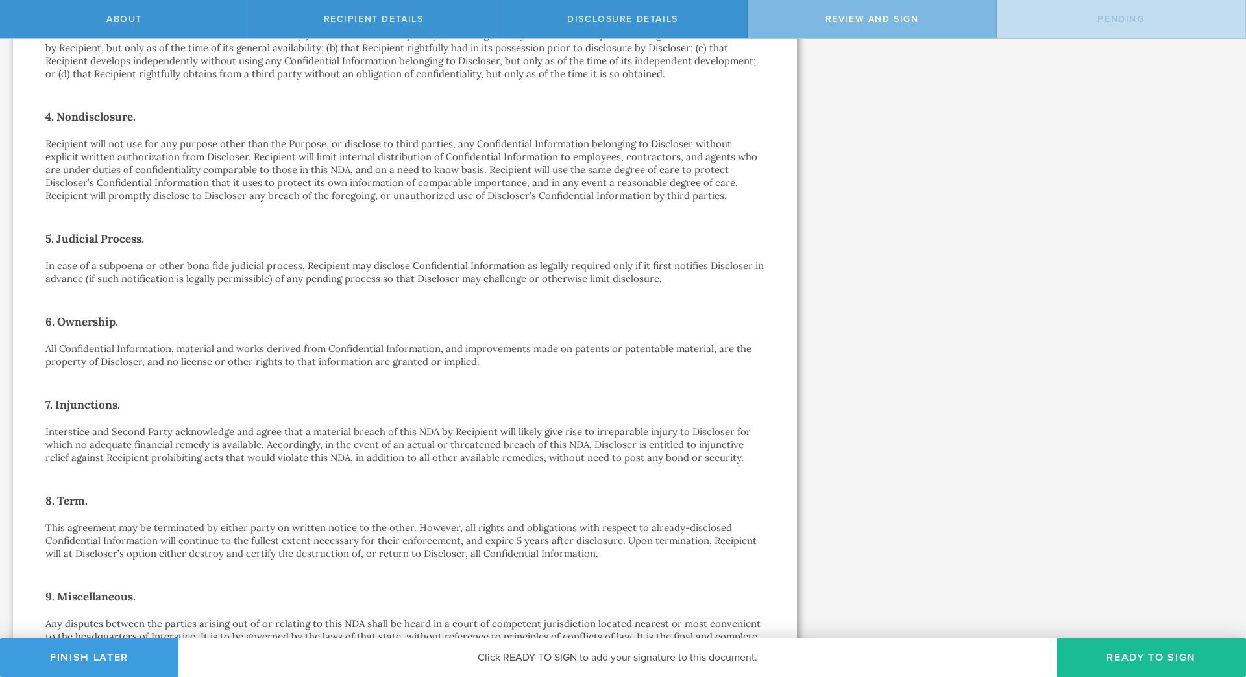
scroll to position [697, 0]
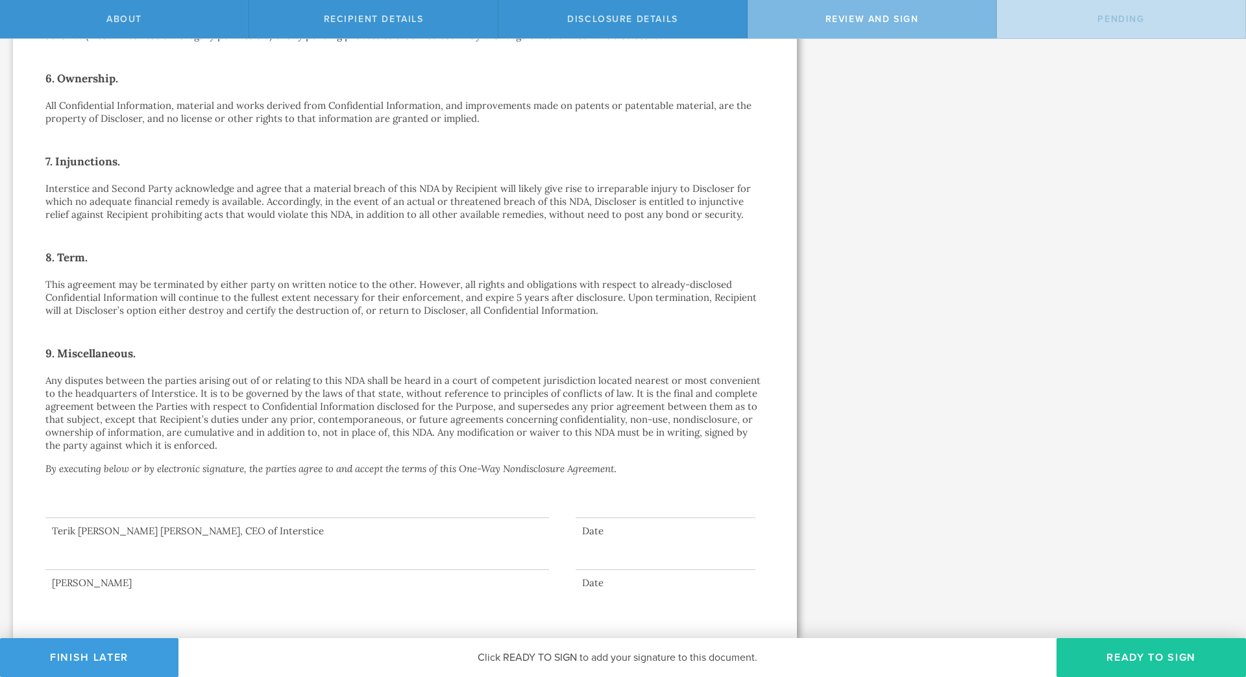
click at [1182, 659] on button "Ready to Sign" at bounding box center [1150, 657] width 189 height 39
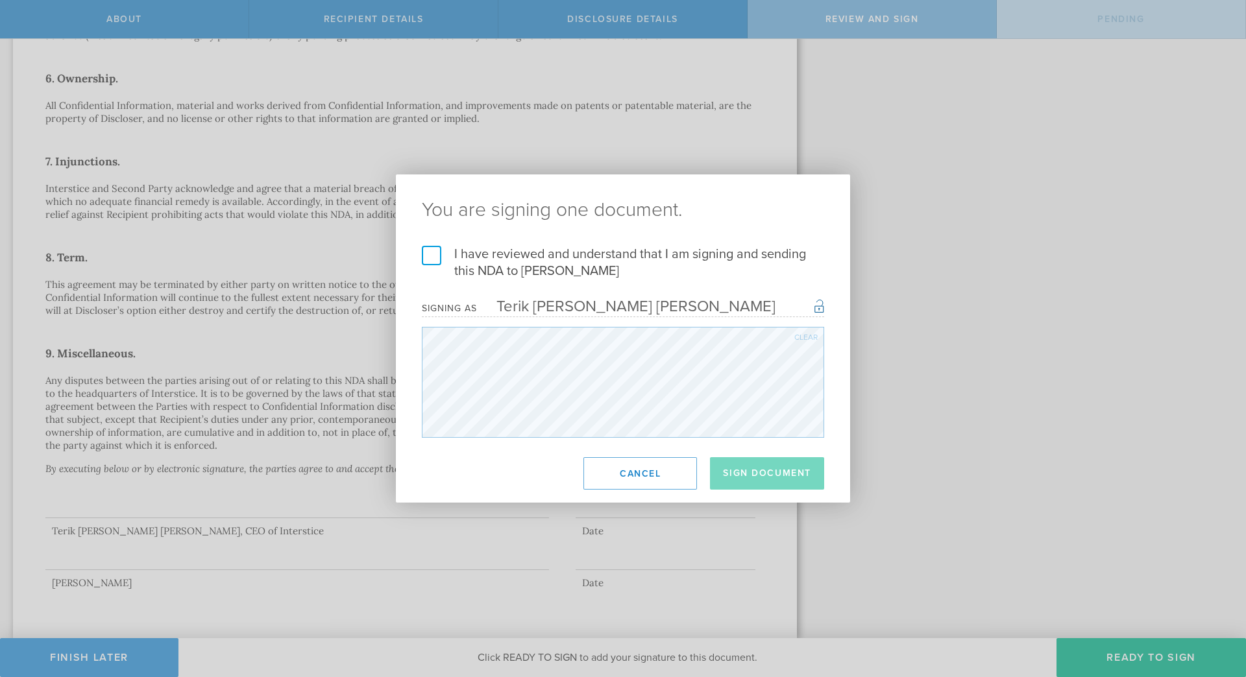
click at [508, 258] on label "I have reviewed and understand that I am signing and sending this NDA to [PERSO…" at bounding box center [623, 263] width 402 height 34
click at [0, 0] on input "I have reviewed and understand that I am signing and sending this NDA to [PERSO…" at bounding box center [0, 0] width 0 height 0
click at [622, 461] on button "Cancel" at bounding box center [640, 473] width 114 height 32
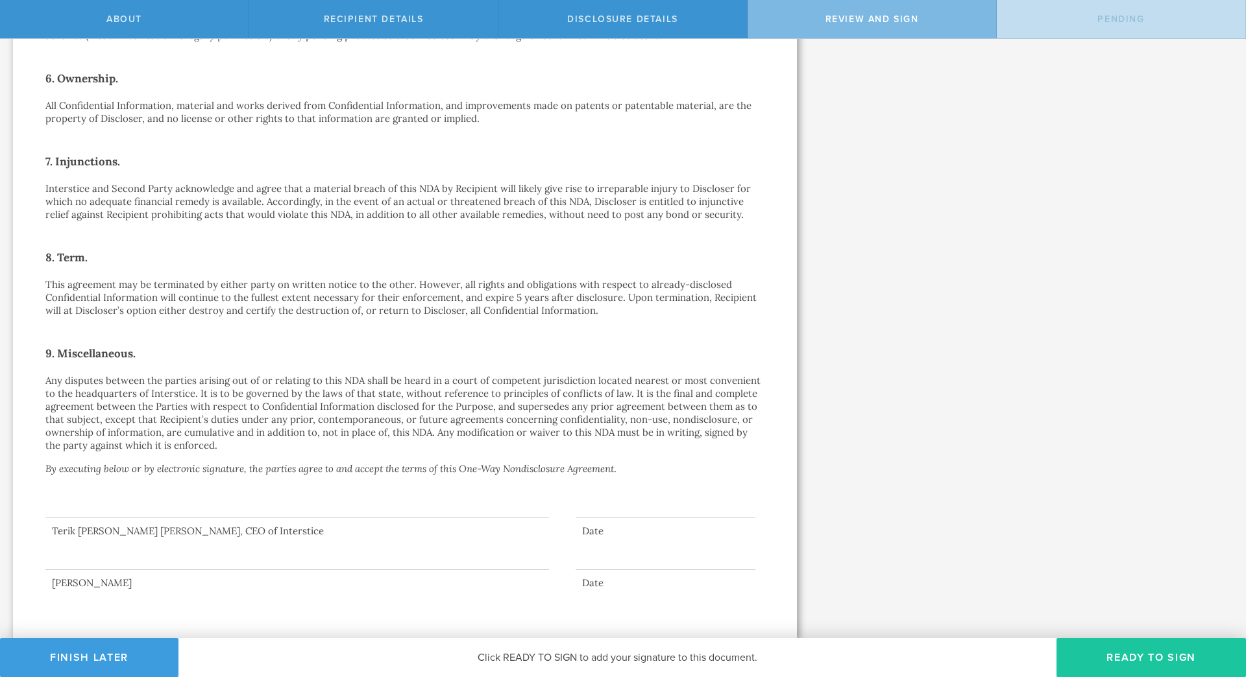
click at [1119, 648] on button "Ready to Sign" at bounding box center [1150, 657] width 189 height 39
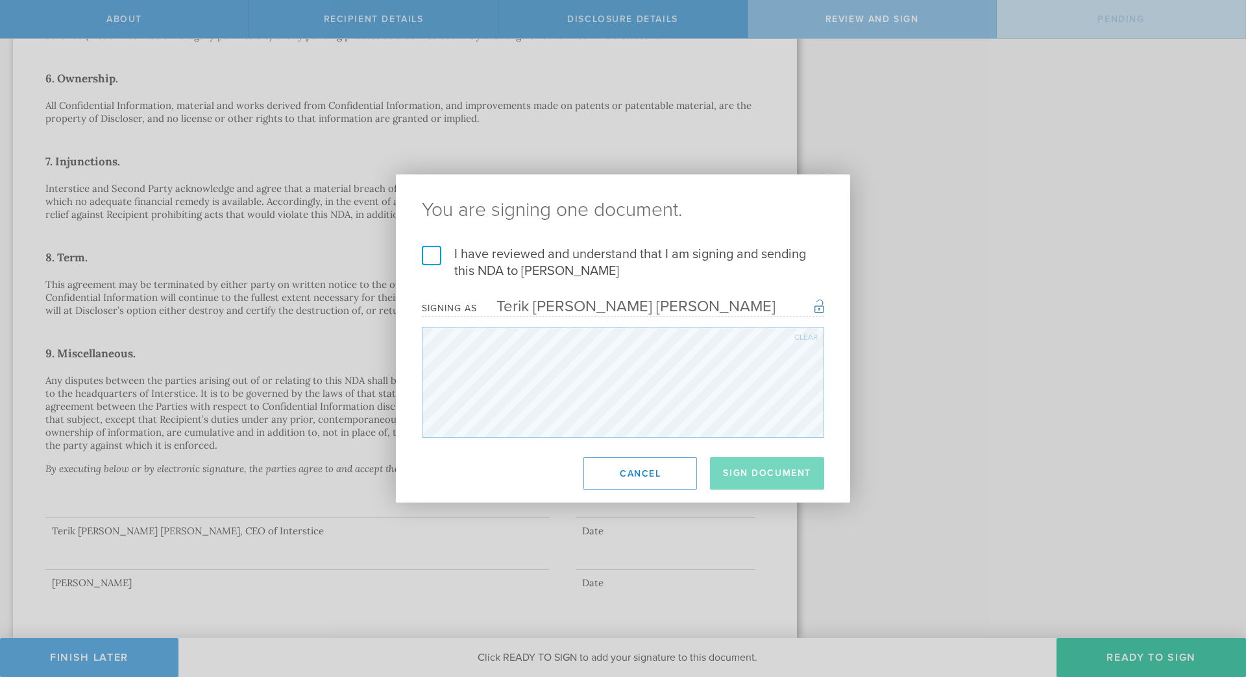
click at [577, 260] on label "I have reviewed and understand that I am signing and sending this NDA to [PERSO…" at bounding box center [623, 263] width 402 height 34
click at [0, 0] on input "I have reviewed and understand that I am signing and sending this NDA to [PERSO…" at bounding box center [0, 0] width 0 height 0
click at [805, 478] on button "Sign Document" at bounding box center [767, 473] width 114 height 32
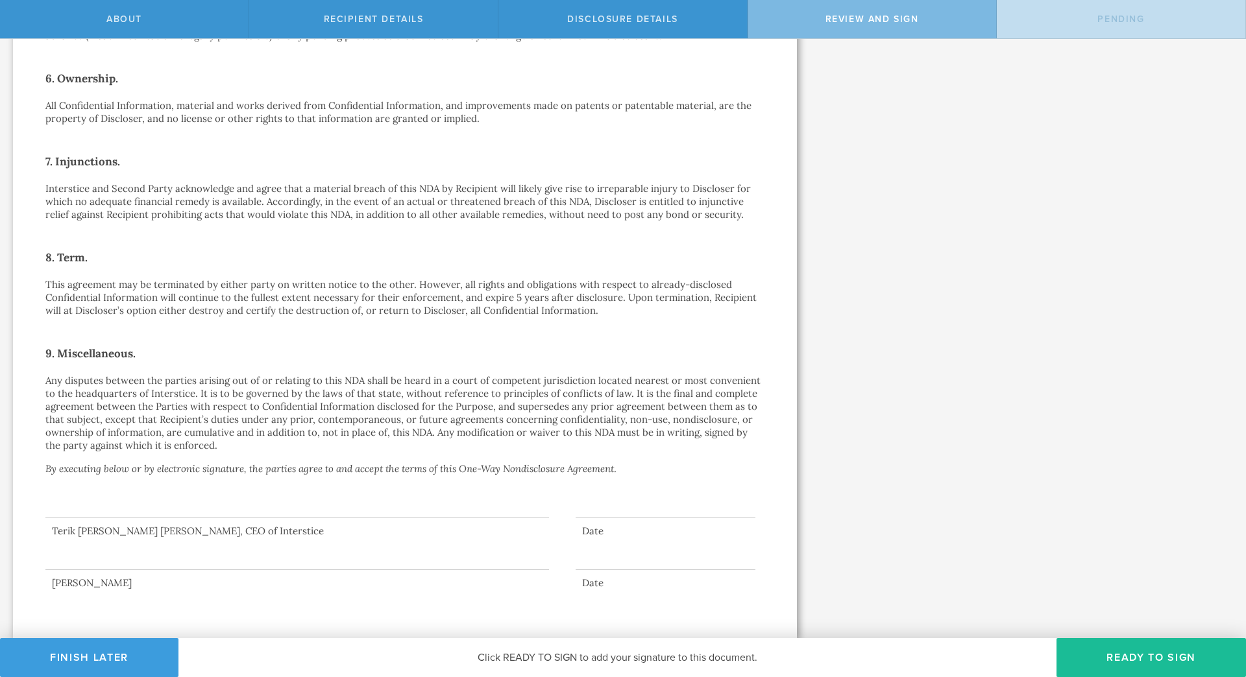
scroll to position [0, 0]
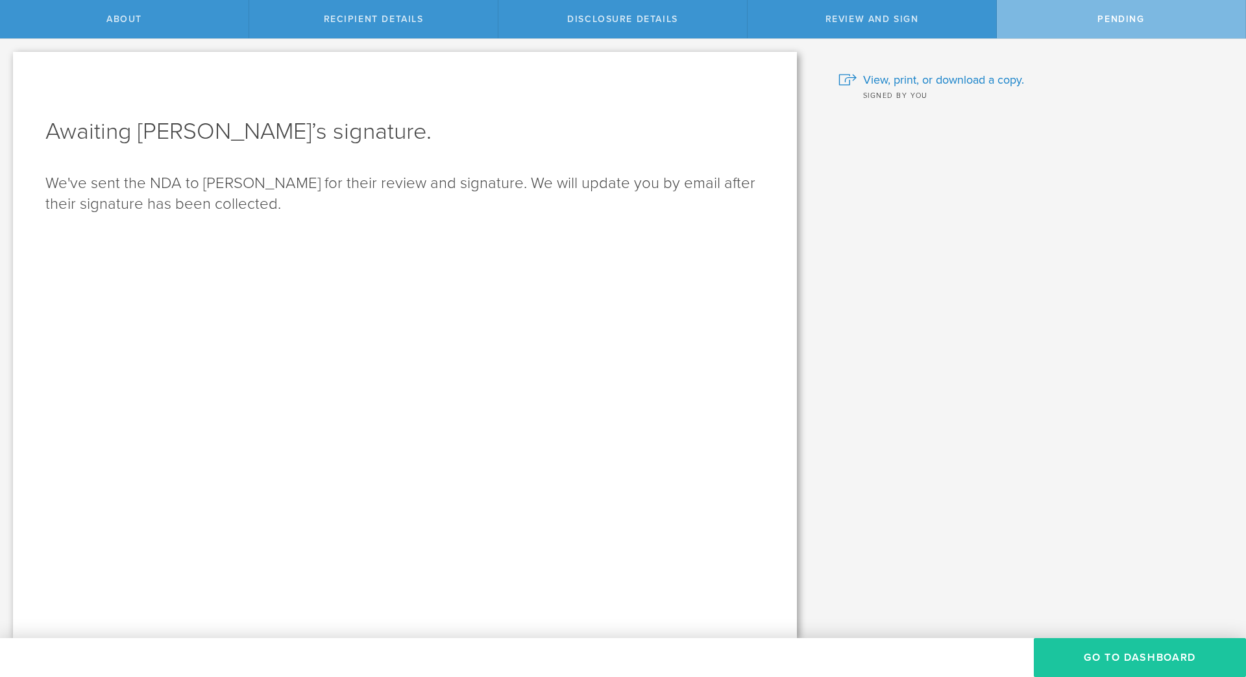
click at [1056, 656] on button "Go to dashboard" at bounding box center [1140, 657] width 212 height 39
